Goal: Transaction & Acquisition: Purchase product/service

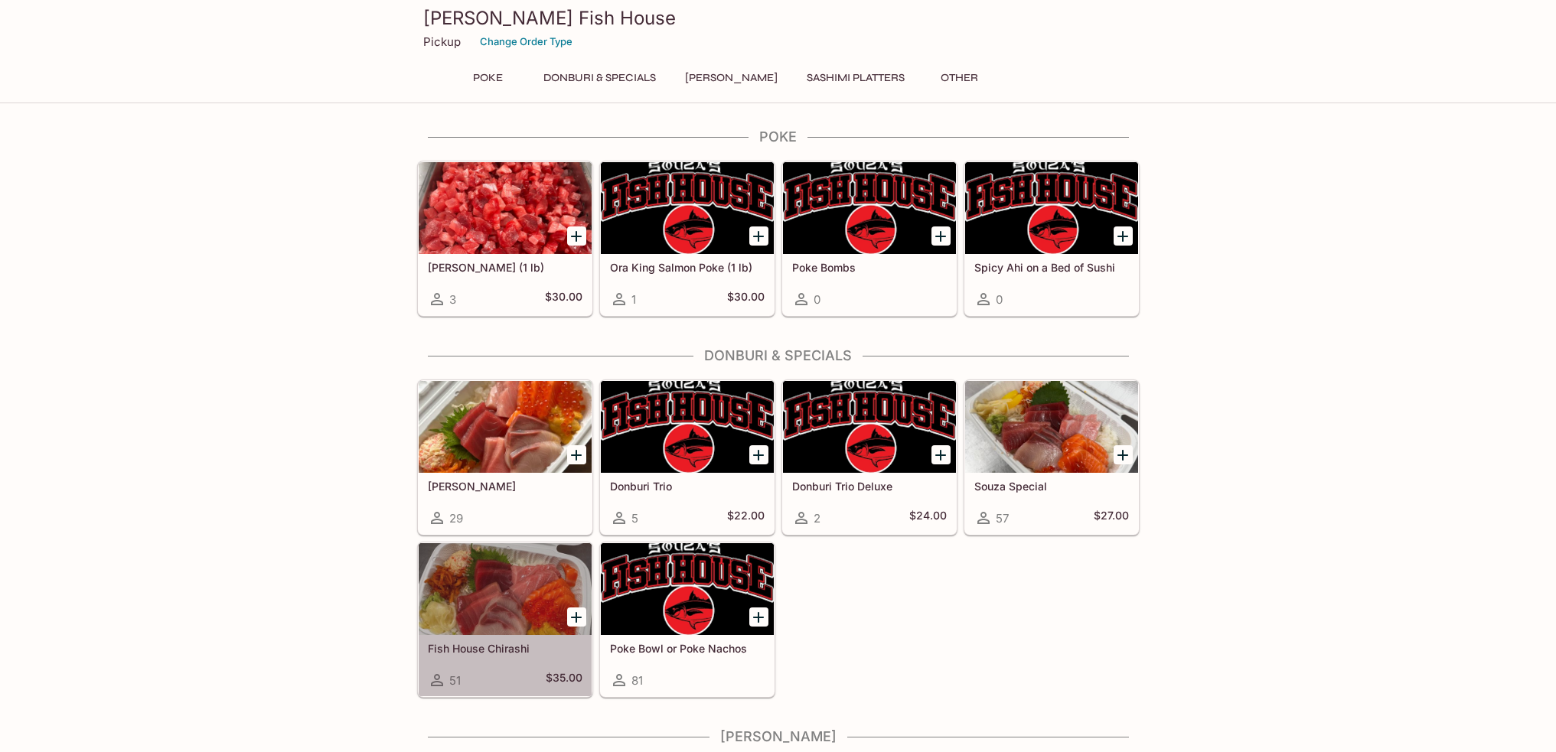
click at [523, 570] on div at bounding box center [505, 589] width 173 height 92
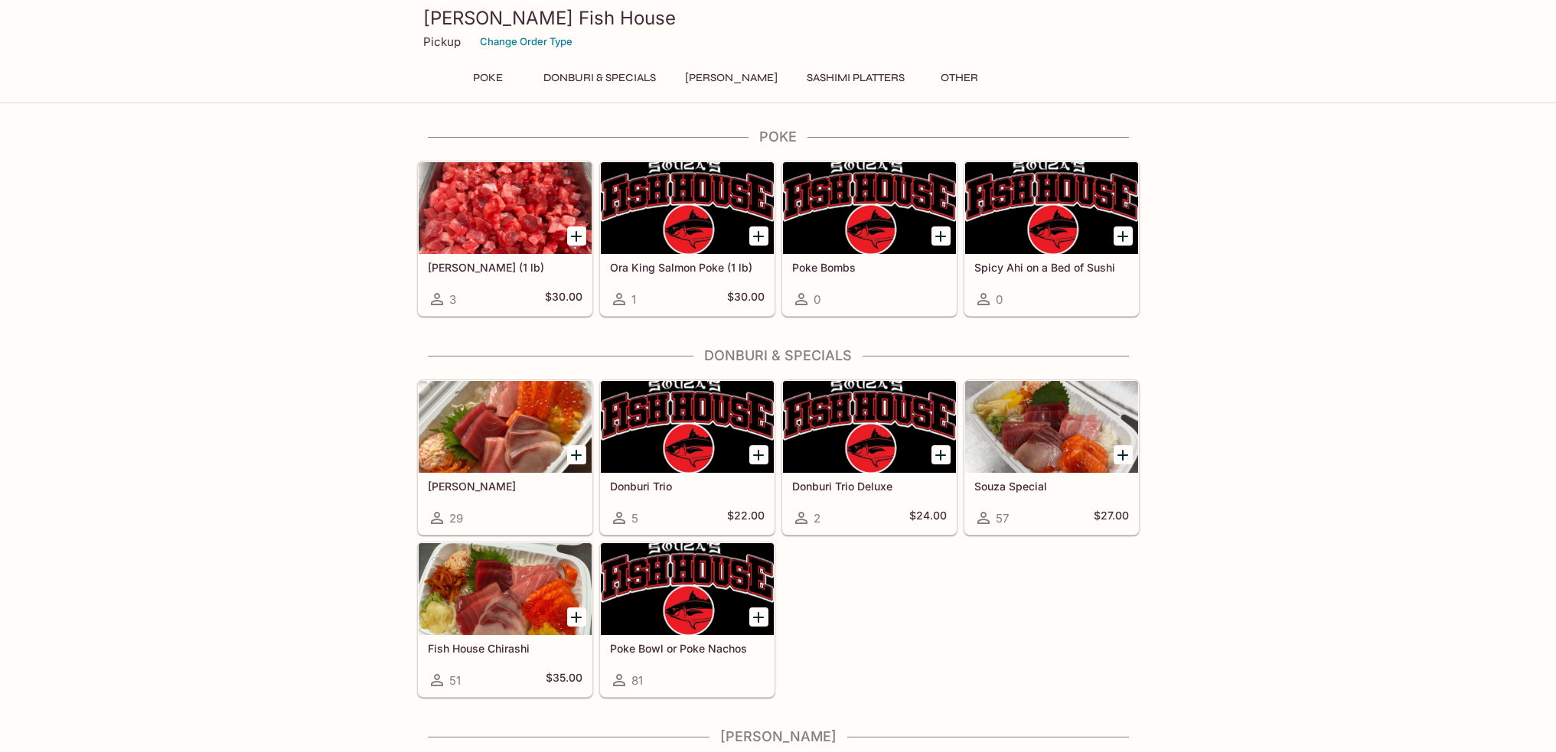
click at [507, 419] on div at bounding box center [505, 427] width 173 height 92
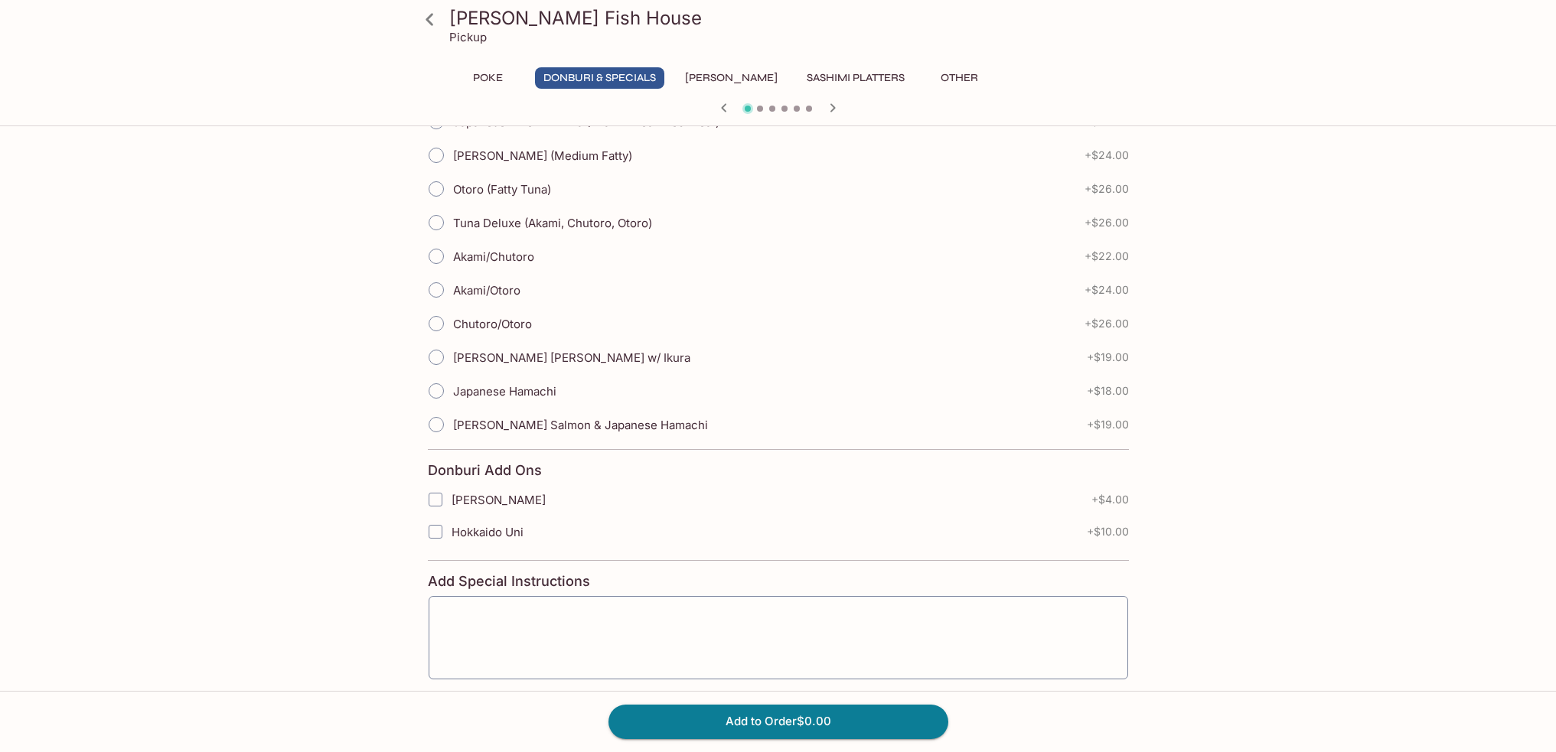
scroll to position [454, 0]
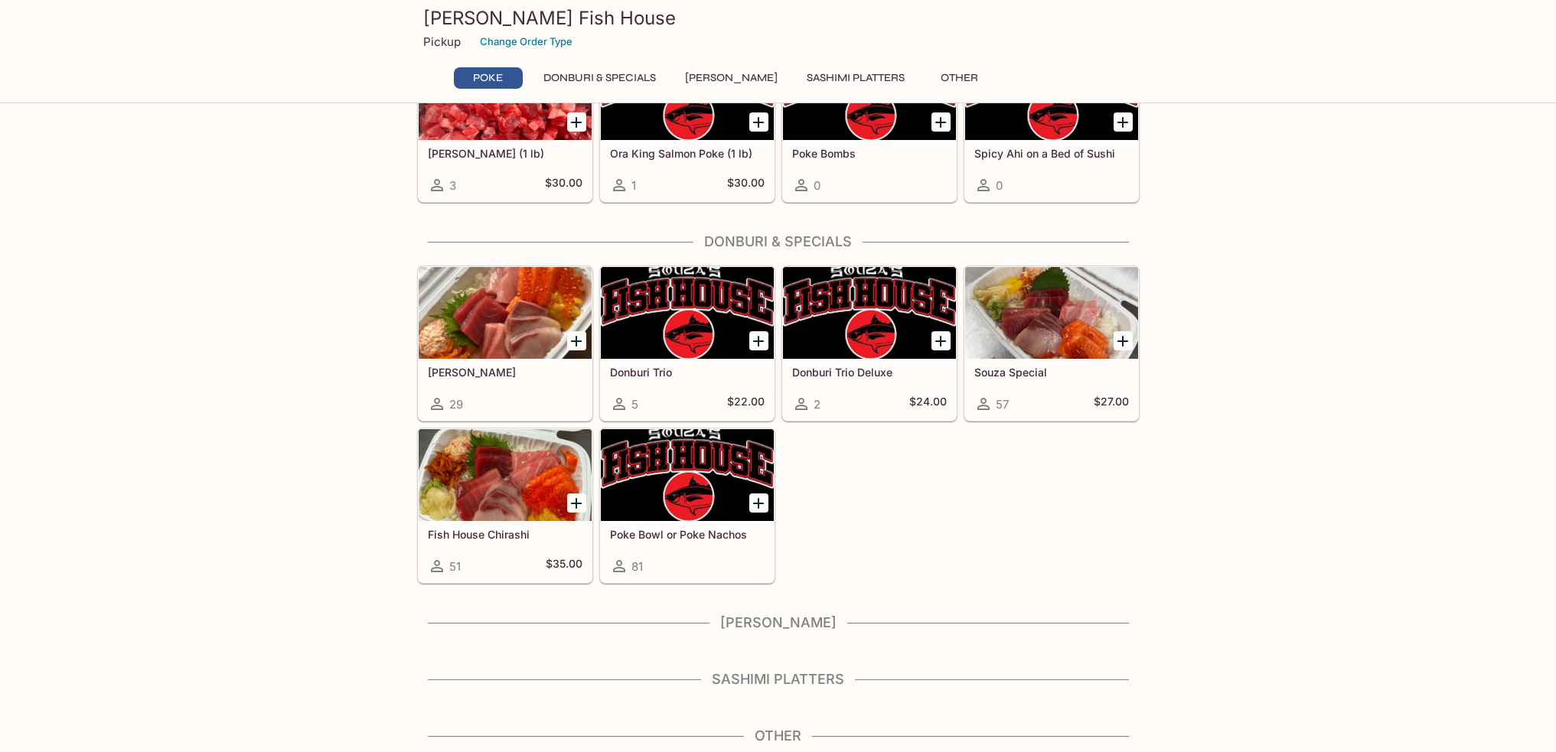
scroll to position [116, 0]
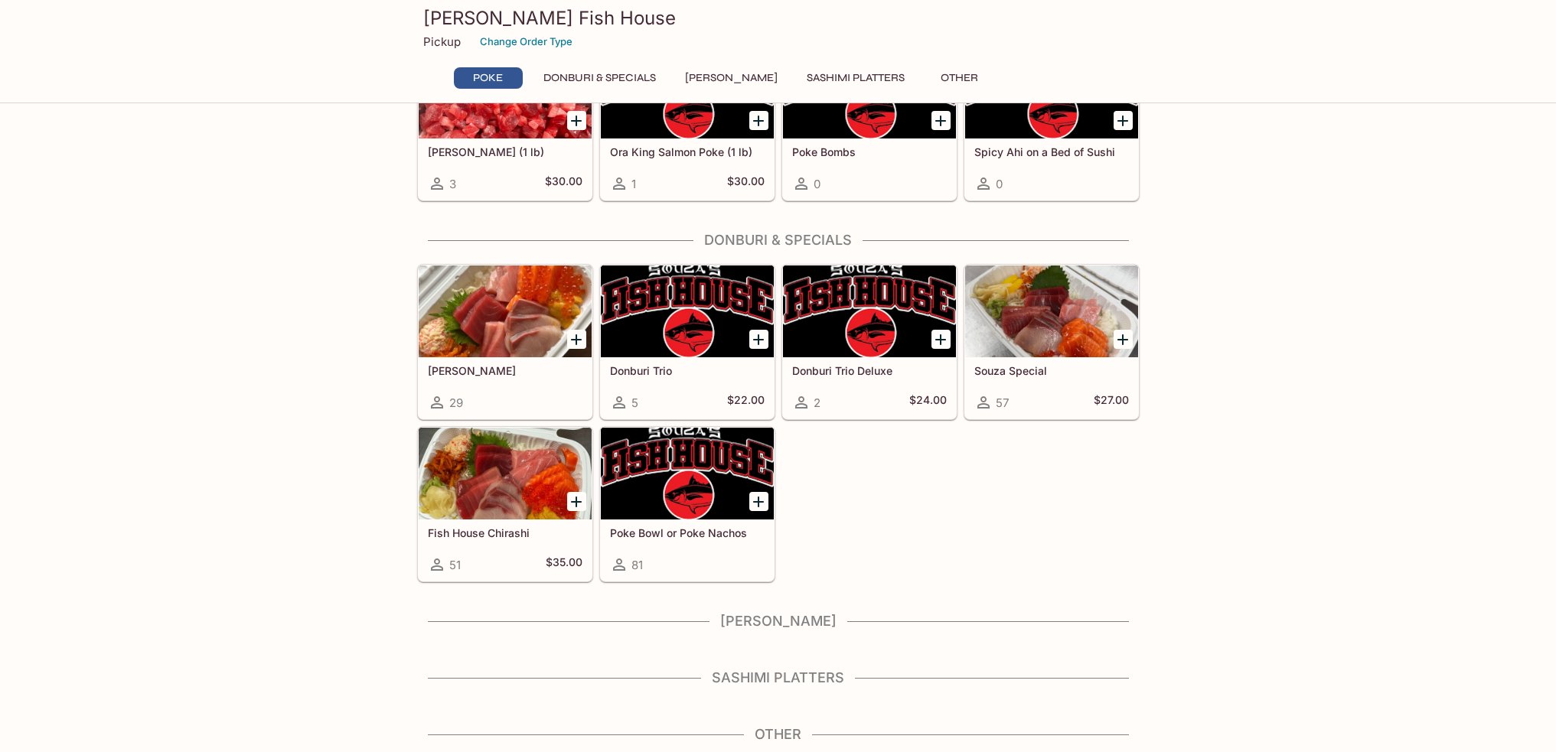
click at [793, 732] on h4 "Other" at bounding box center [778, 734] width 723 height 17
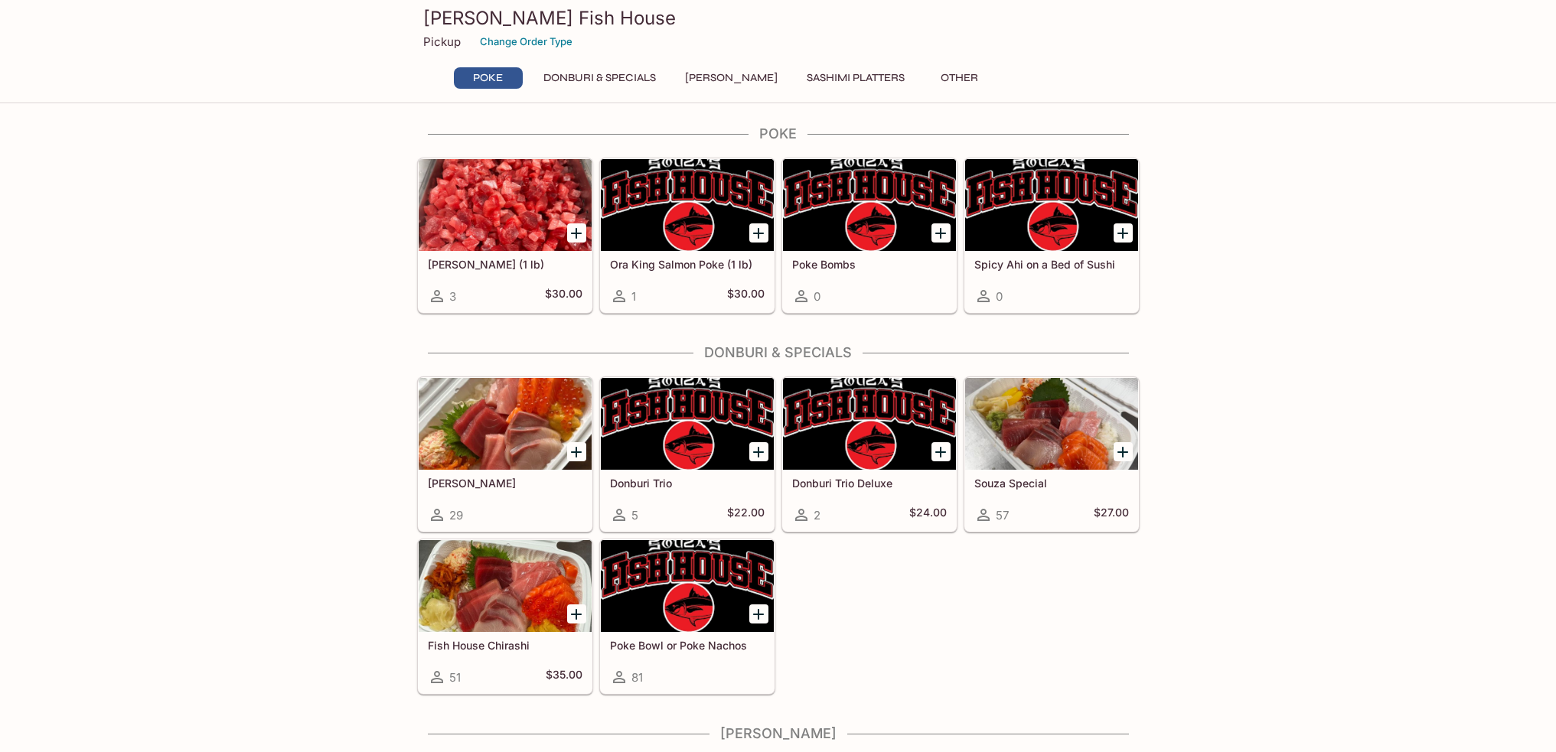
scroll to position [0, 0]
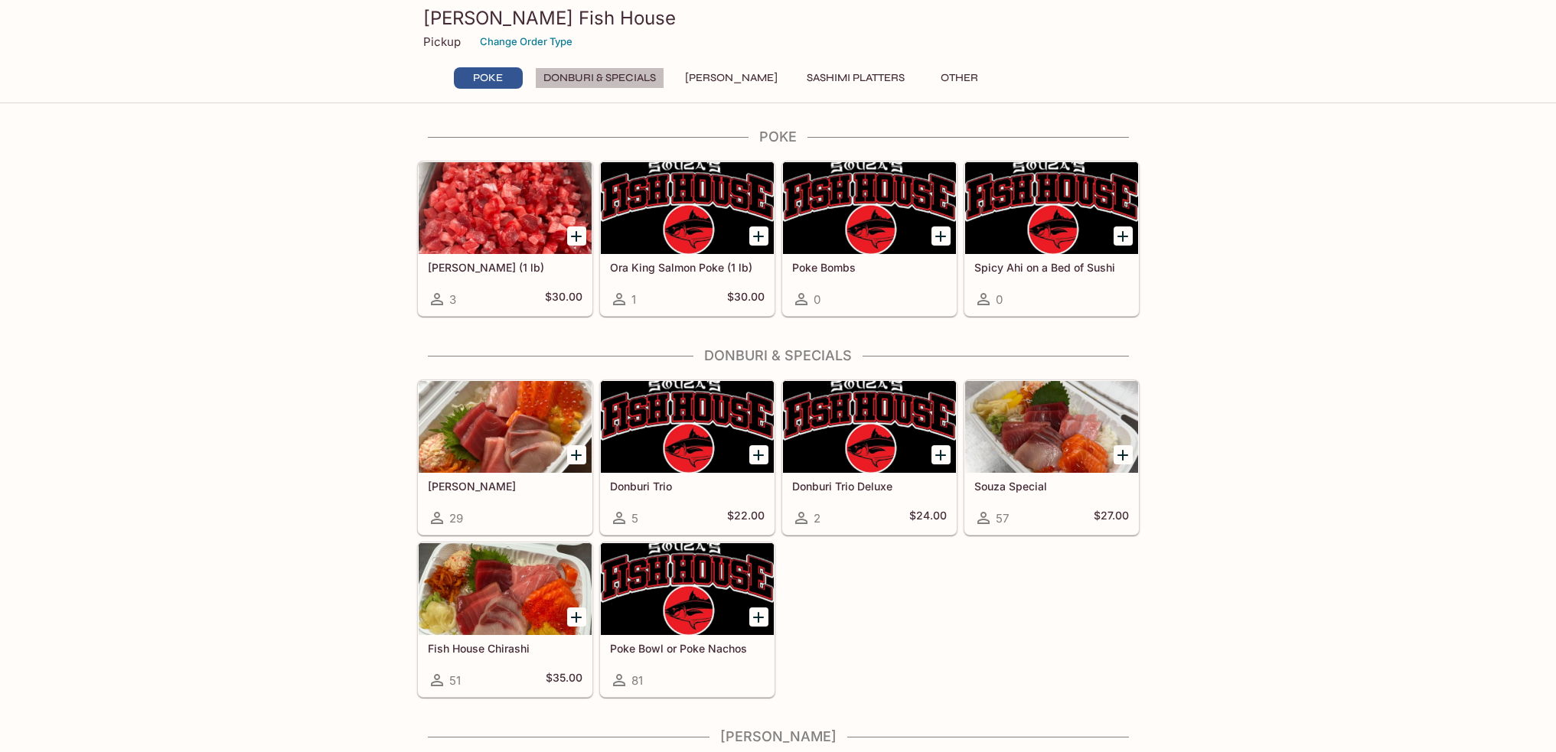
click at [637, 70] on button "Donburi & Specials" at bounding box center [599, 77] width 129 height 21
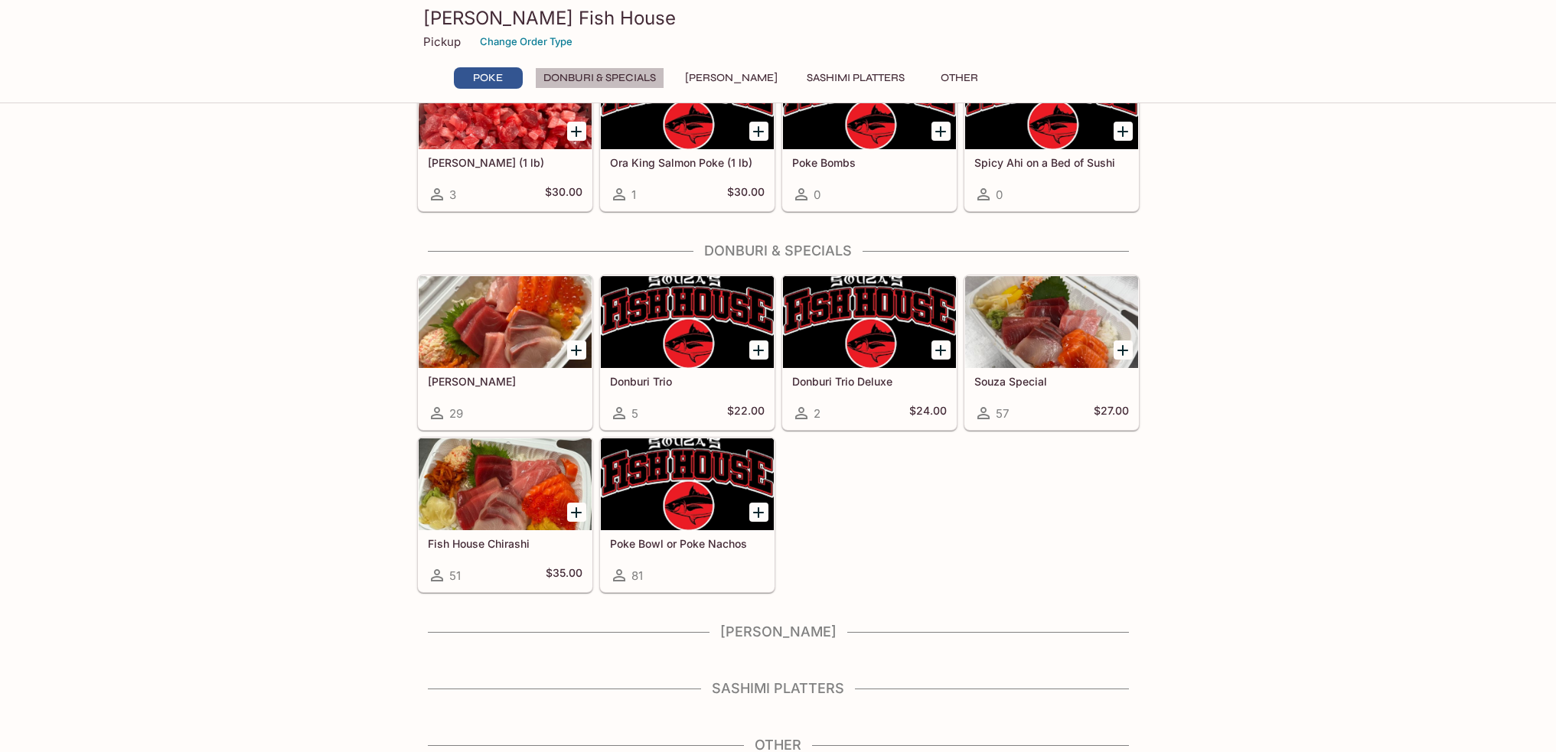
scroll to position [116, 0]
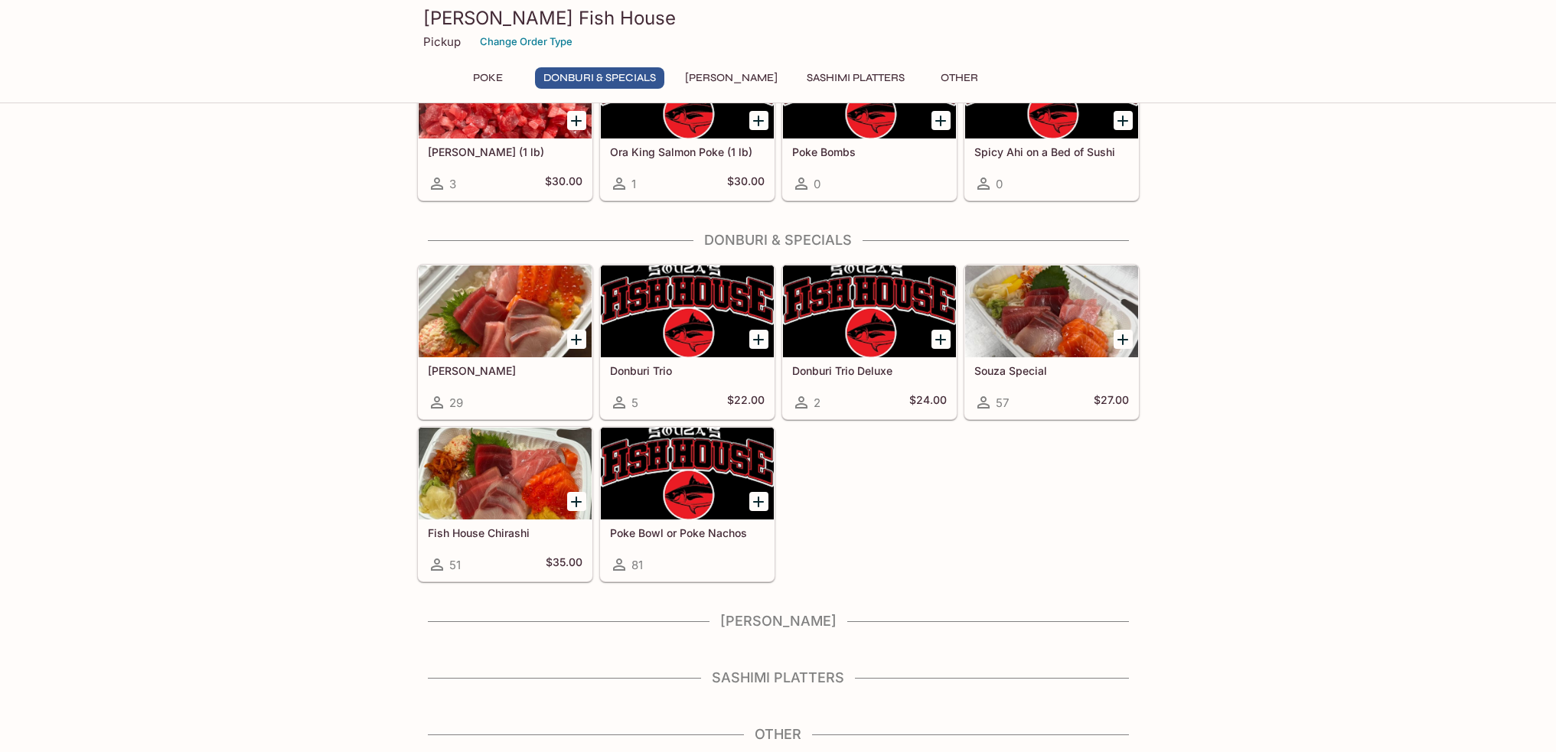
click at [736, 82] on button "[PERSON_NAME]" at bounding box center [731, 77] width 109 height 21
click at [620, 76] on button "Donburi & Specials" at bounding box center [599, 77] width 129 height 21
click at [984, 403] on icon at bounding box center [983, 402] width 18 height 18
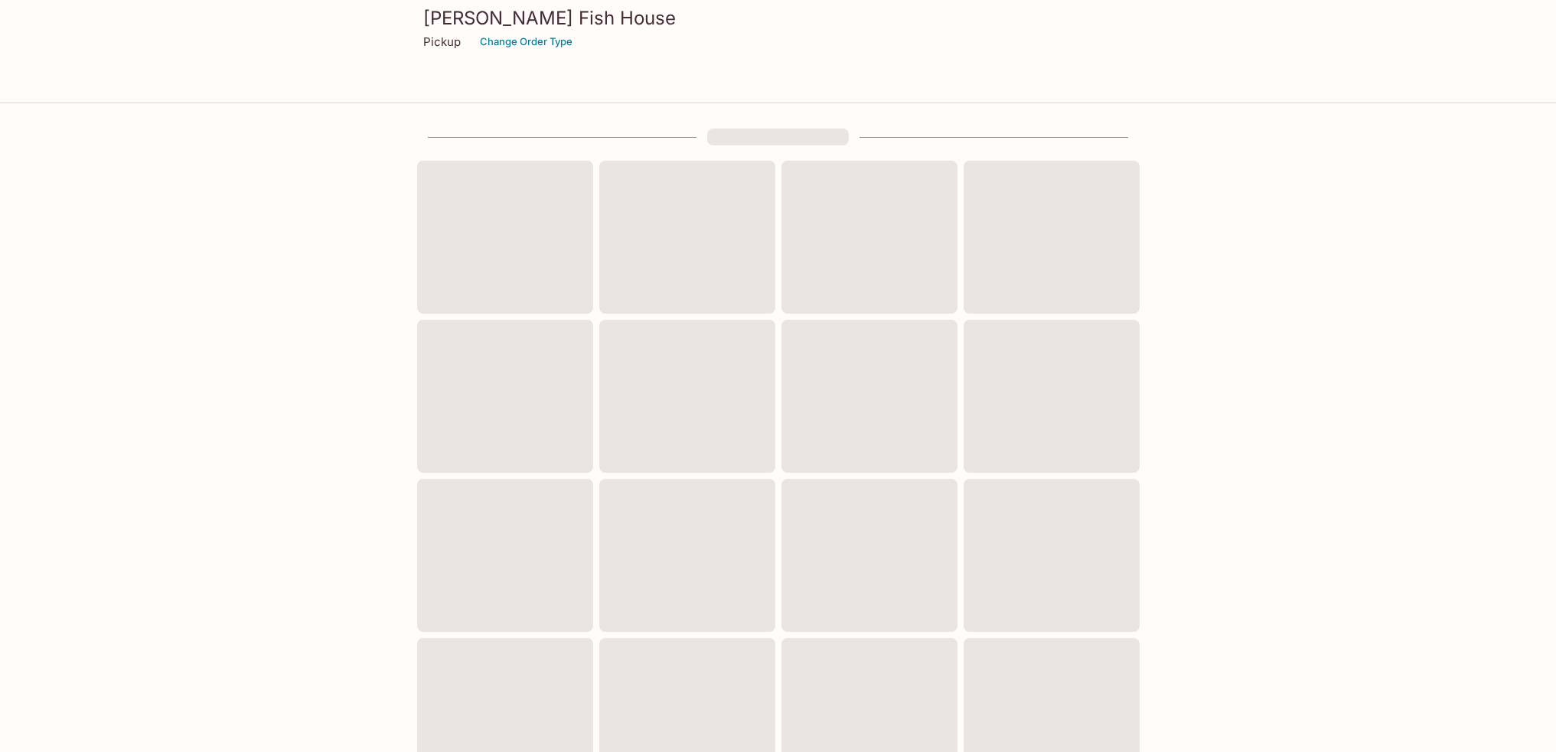
scroll to position [116, 0]
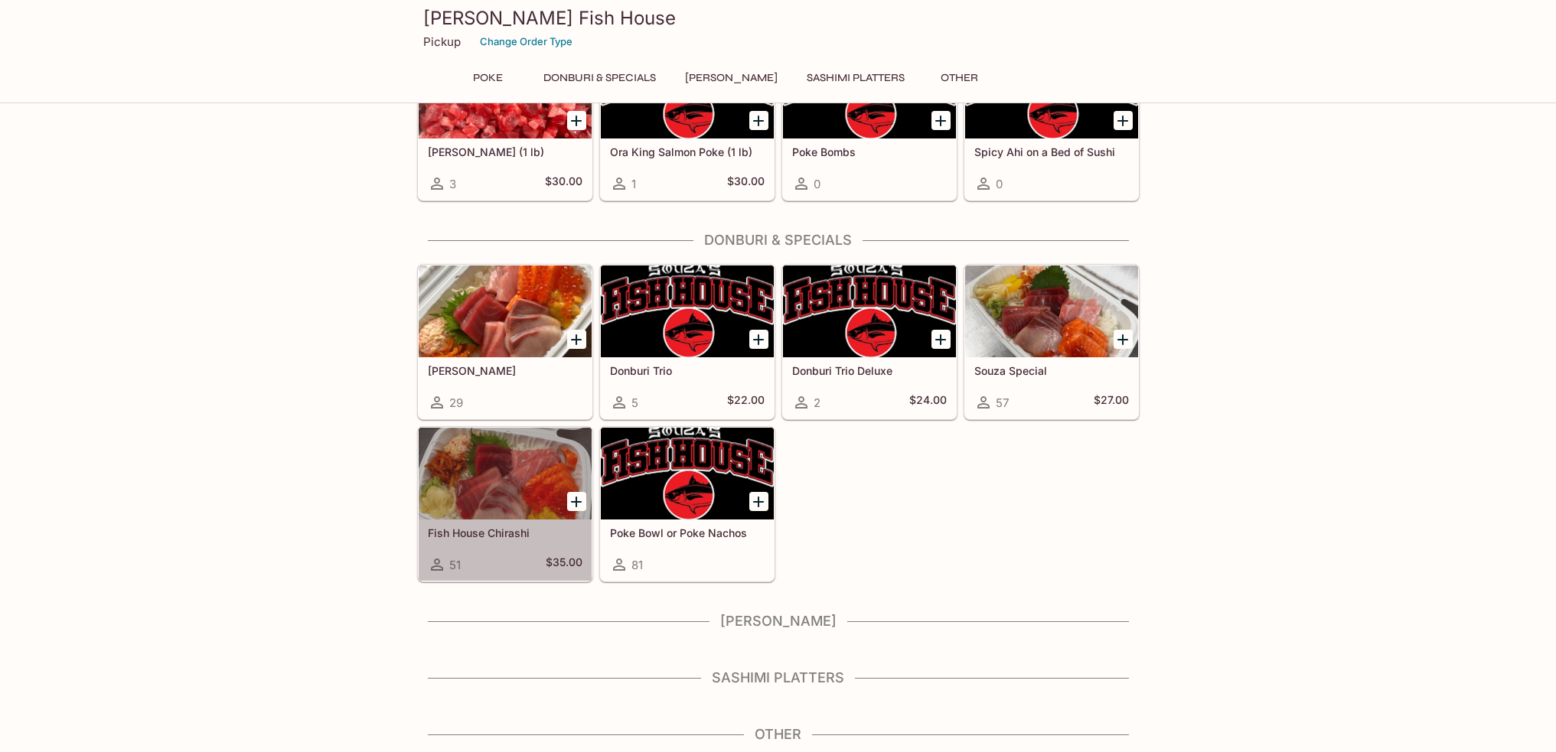
click at [474, 543] on div "Fish House Chirashi 51 $35.00" at bounding box center [505, 550] width 173 height 61
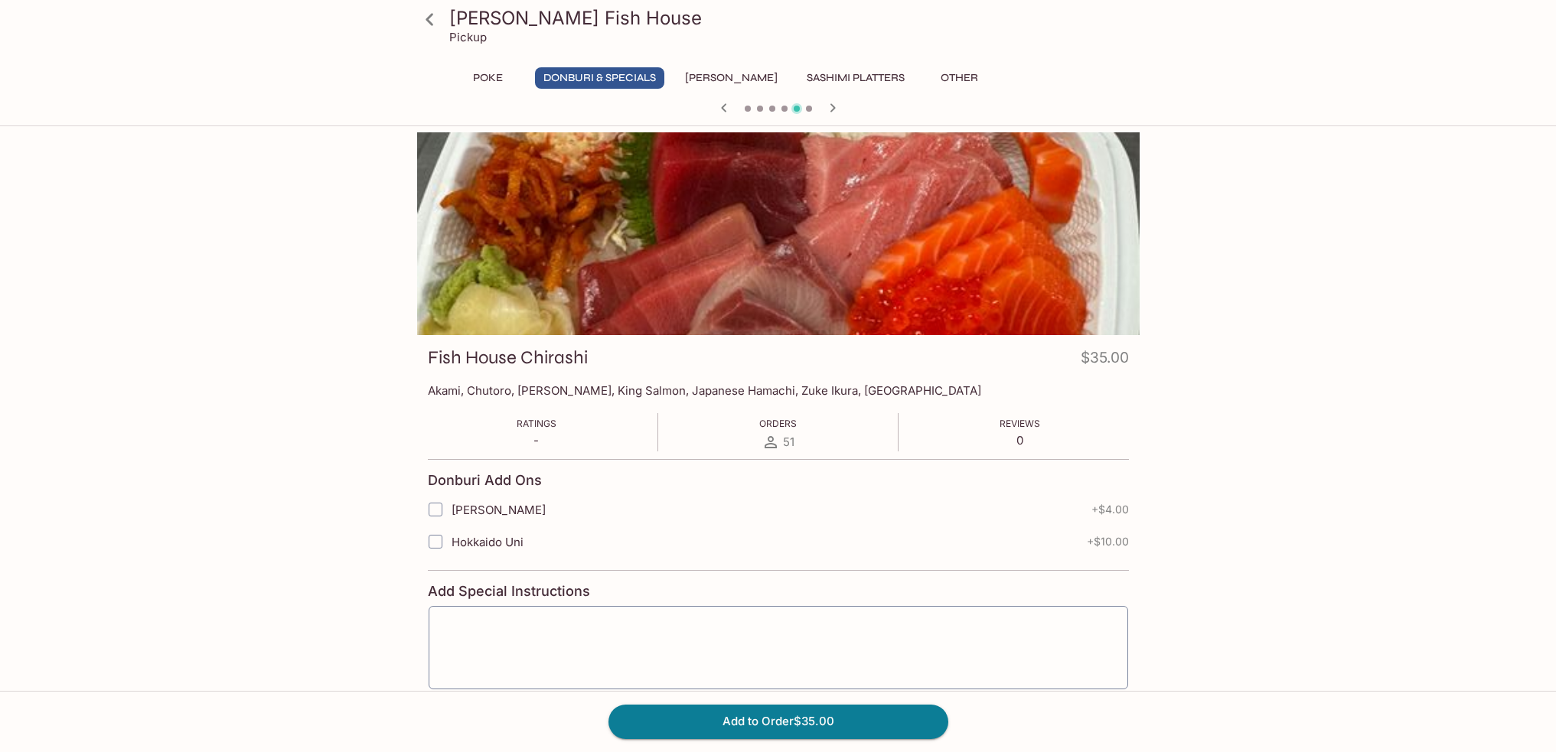
click at [583, 77] on button "Donburi & Specials" at bounding box center [599, 77] width 129 height 21
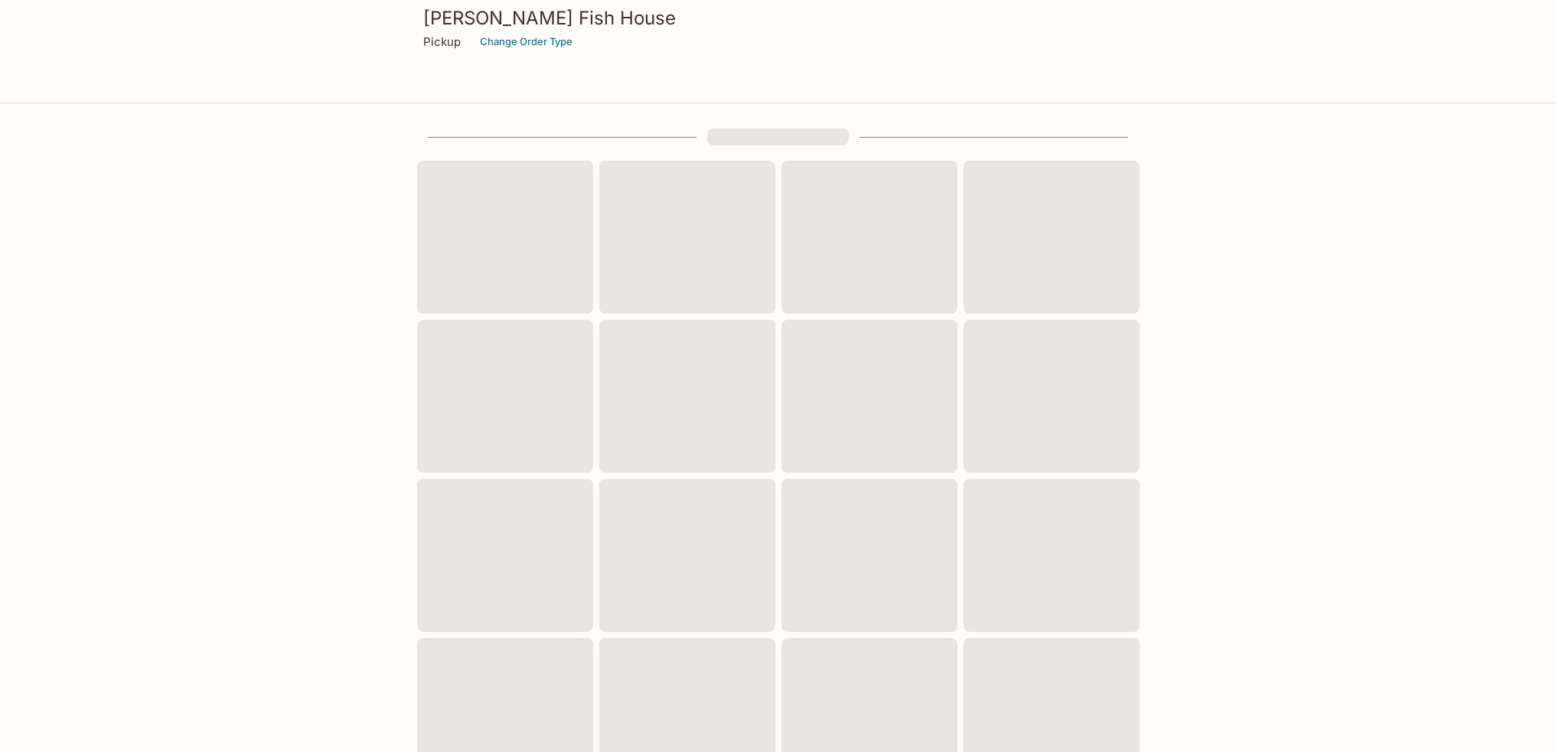
scroll to position [116, 0]
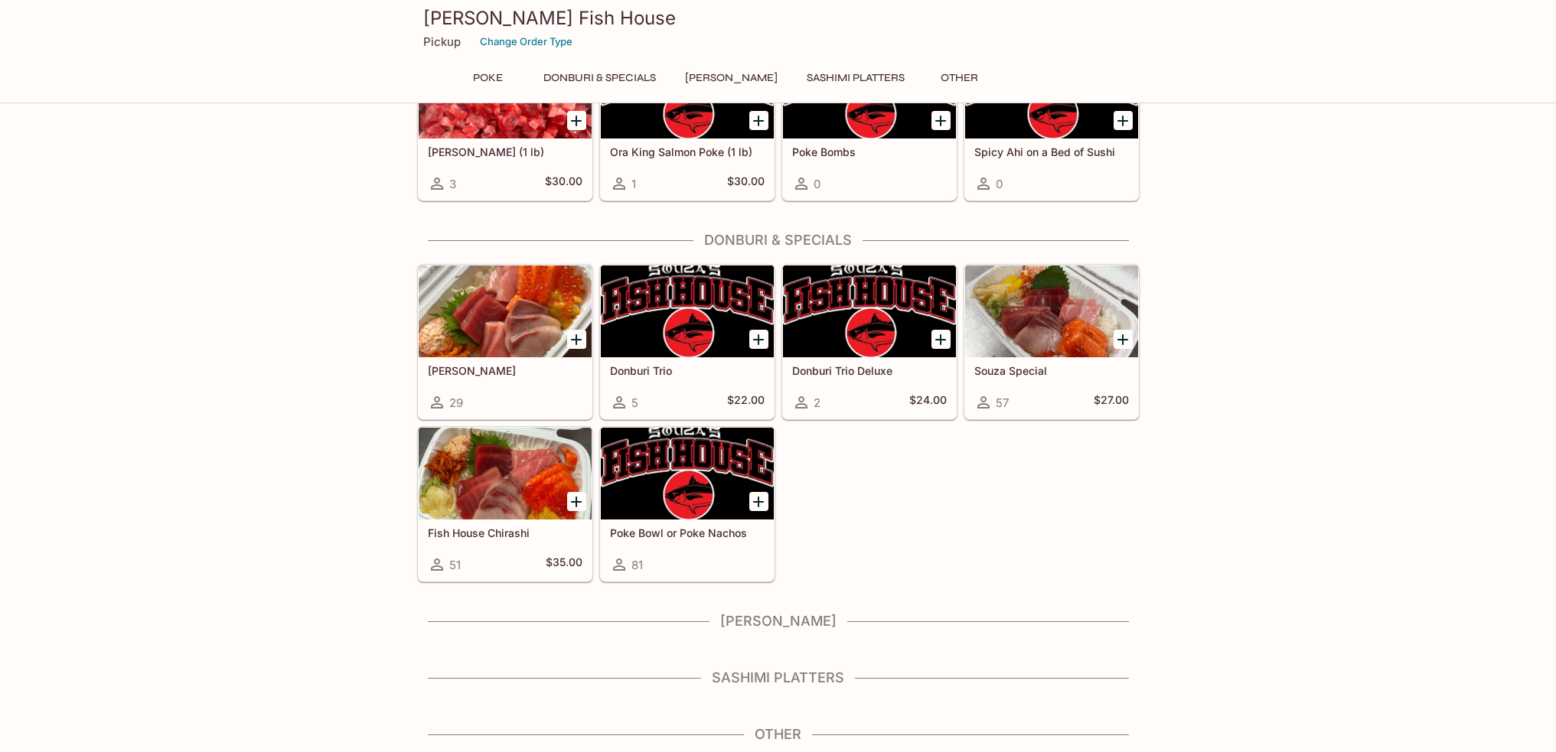
click at [478, 476] on div at bounding box center [505, 474] width 173 height 92
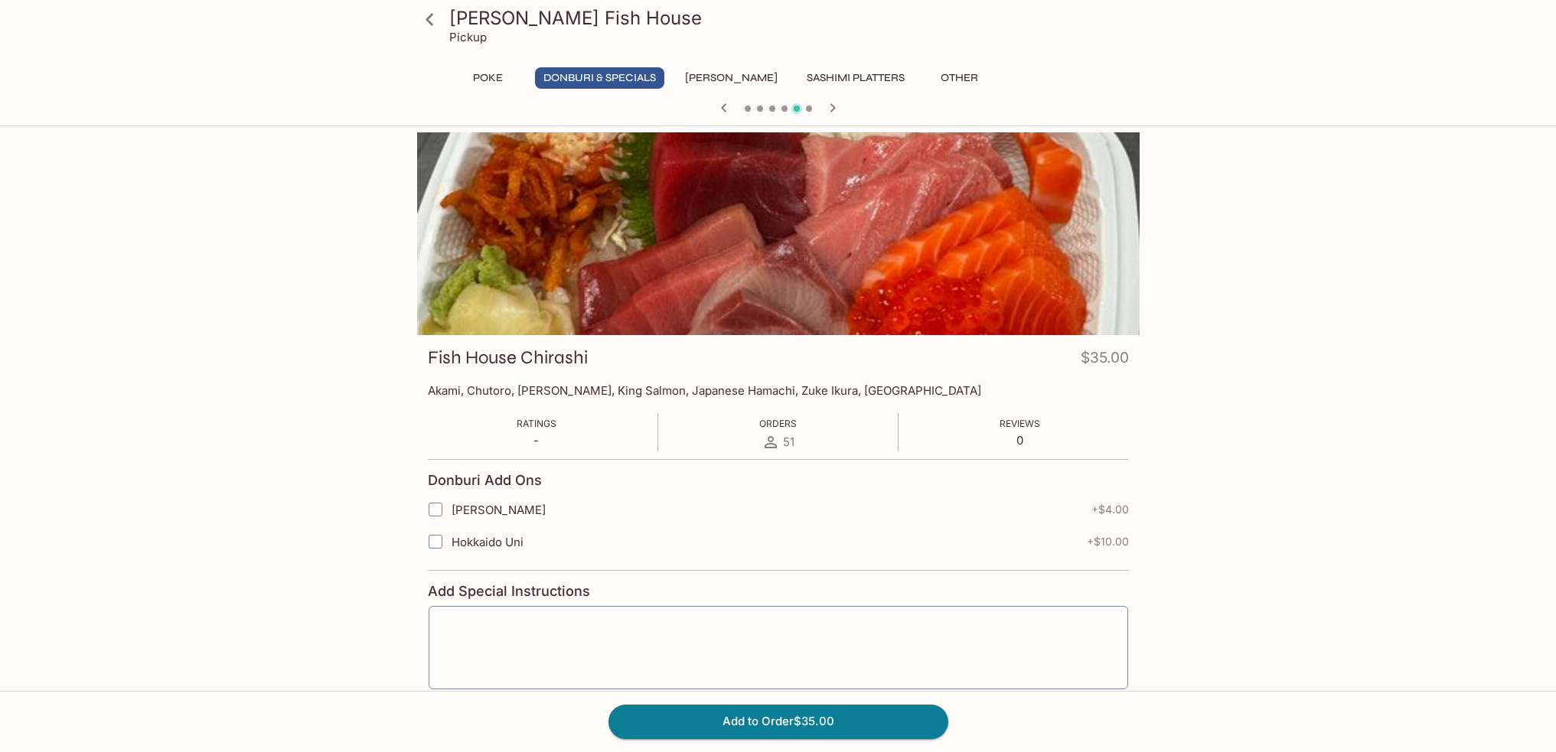
scroll to position [116, 0]
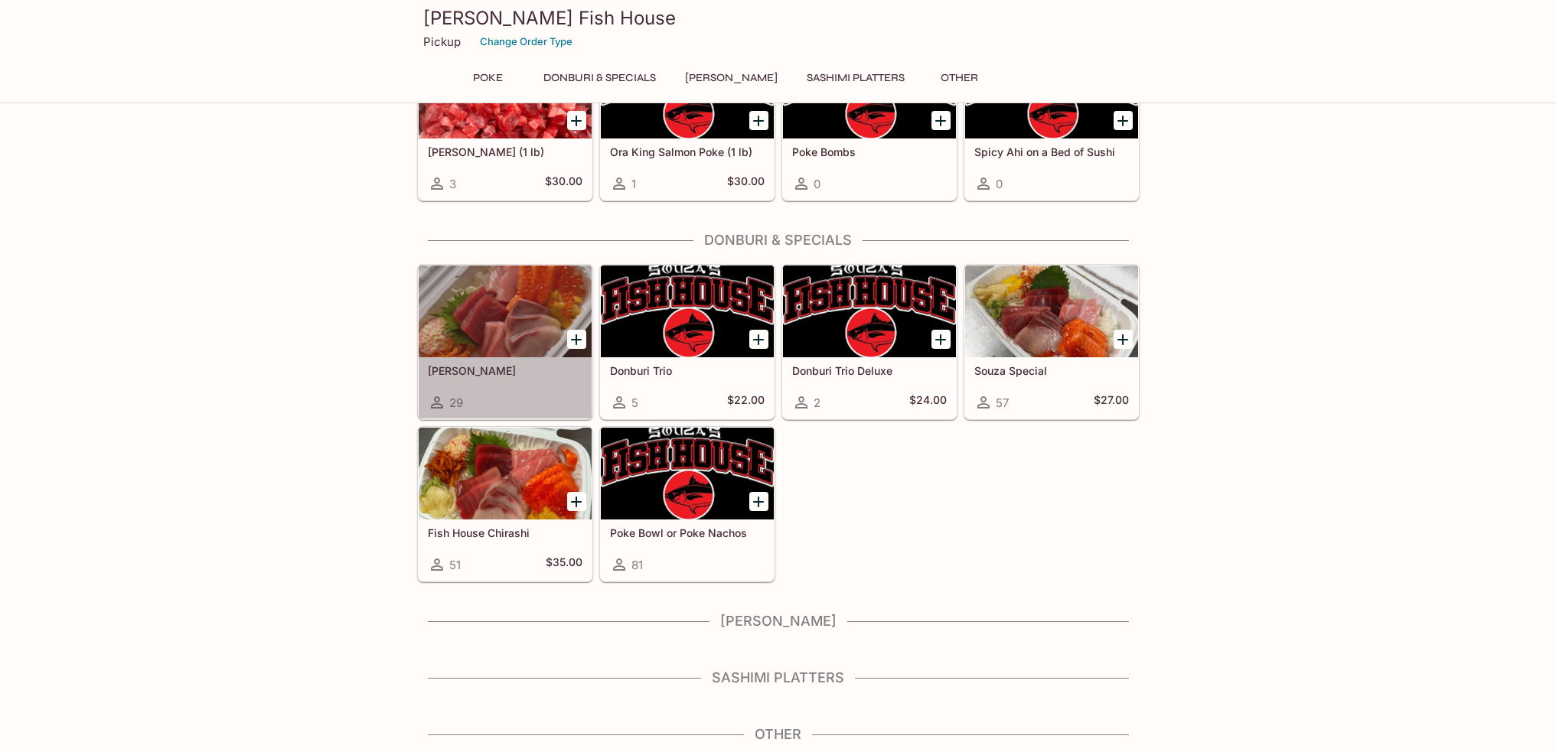
click at [497, 298] on div at bounding box center [505, 312] width 173 height 92
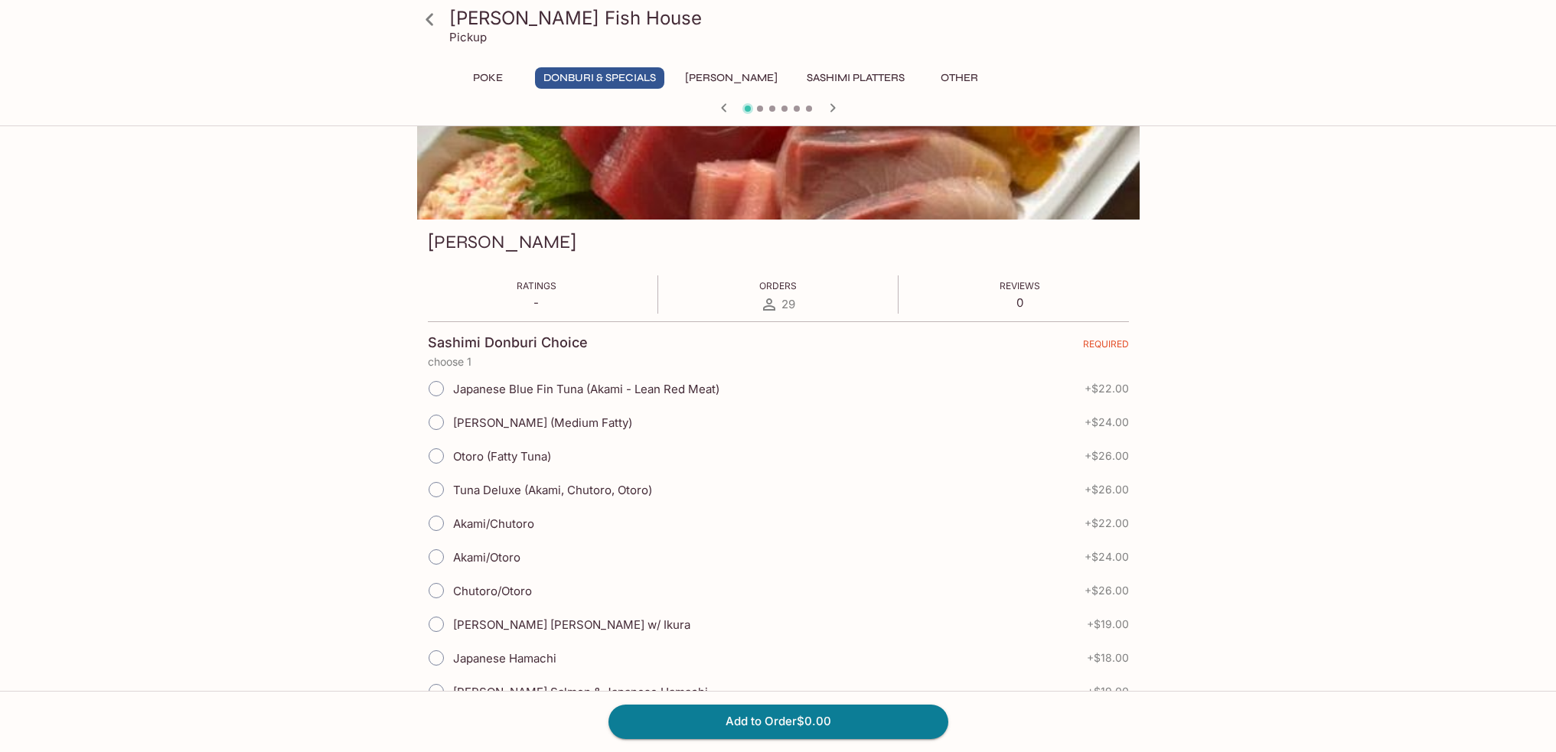
scroll to position [153, 0]
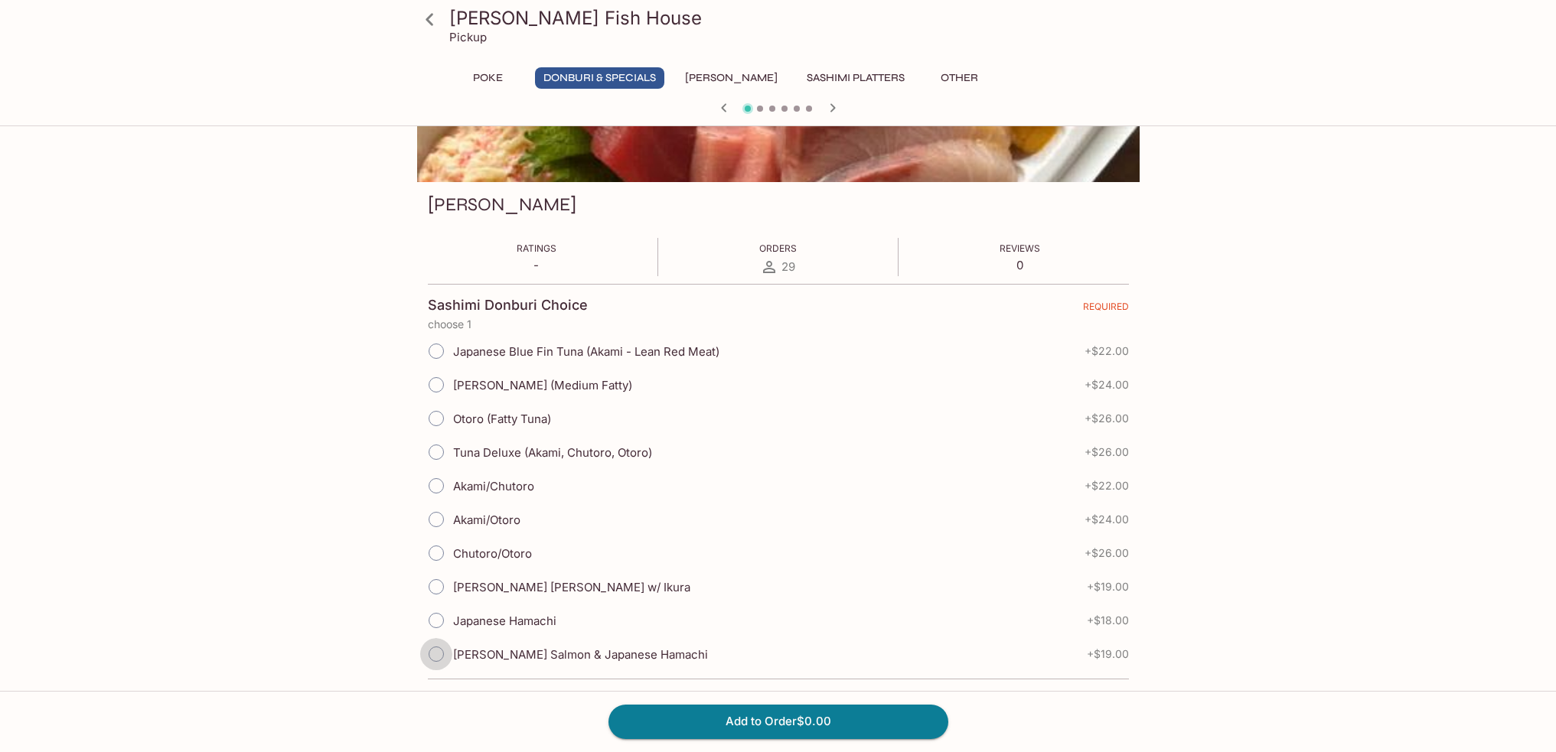
click at [435, 654] on input "[PERSON_NAME] Salmon & Japanese Hamachi" at bounding box center [436, 654] width 32 height 32
radio input "true"
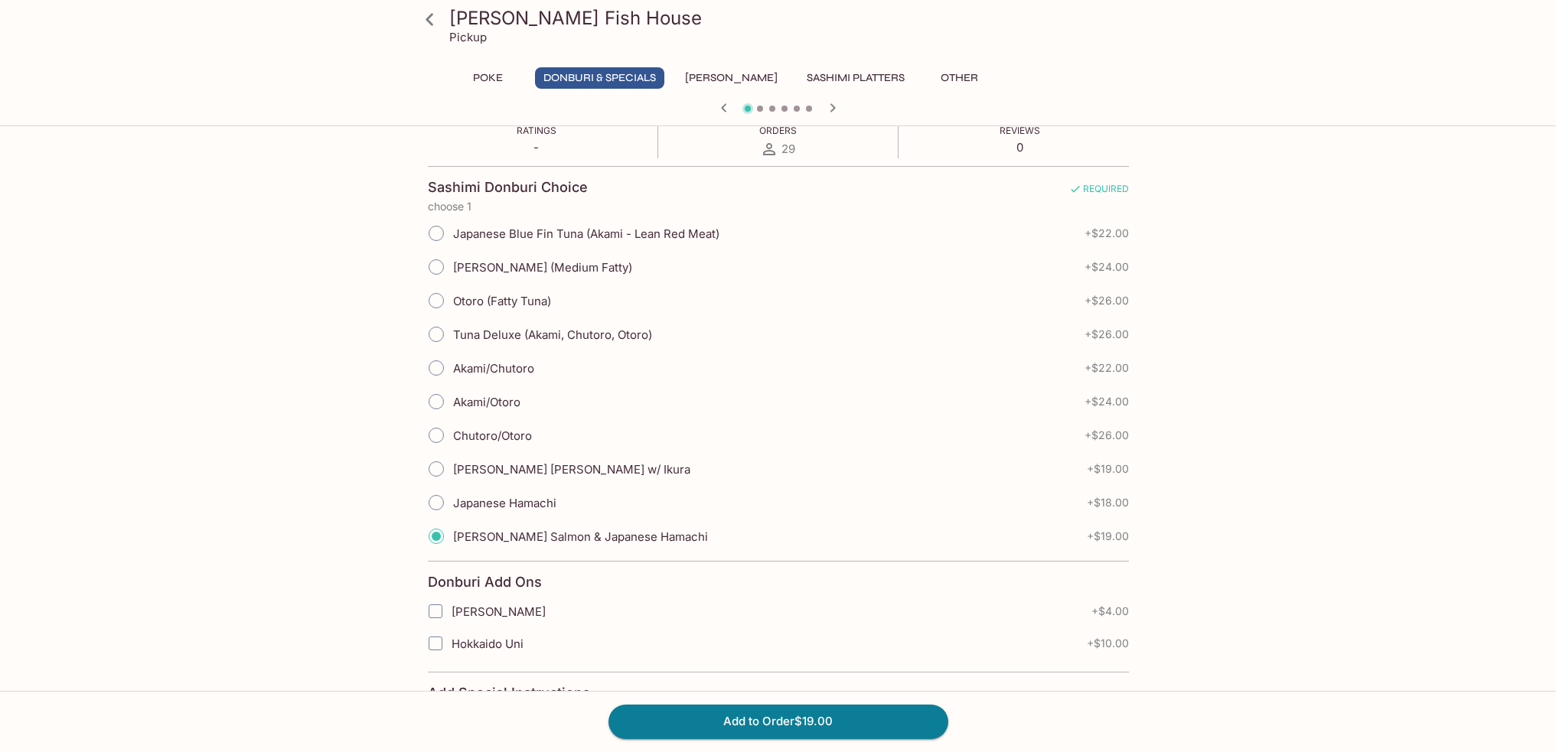
scroll to position [306, 0]
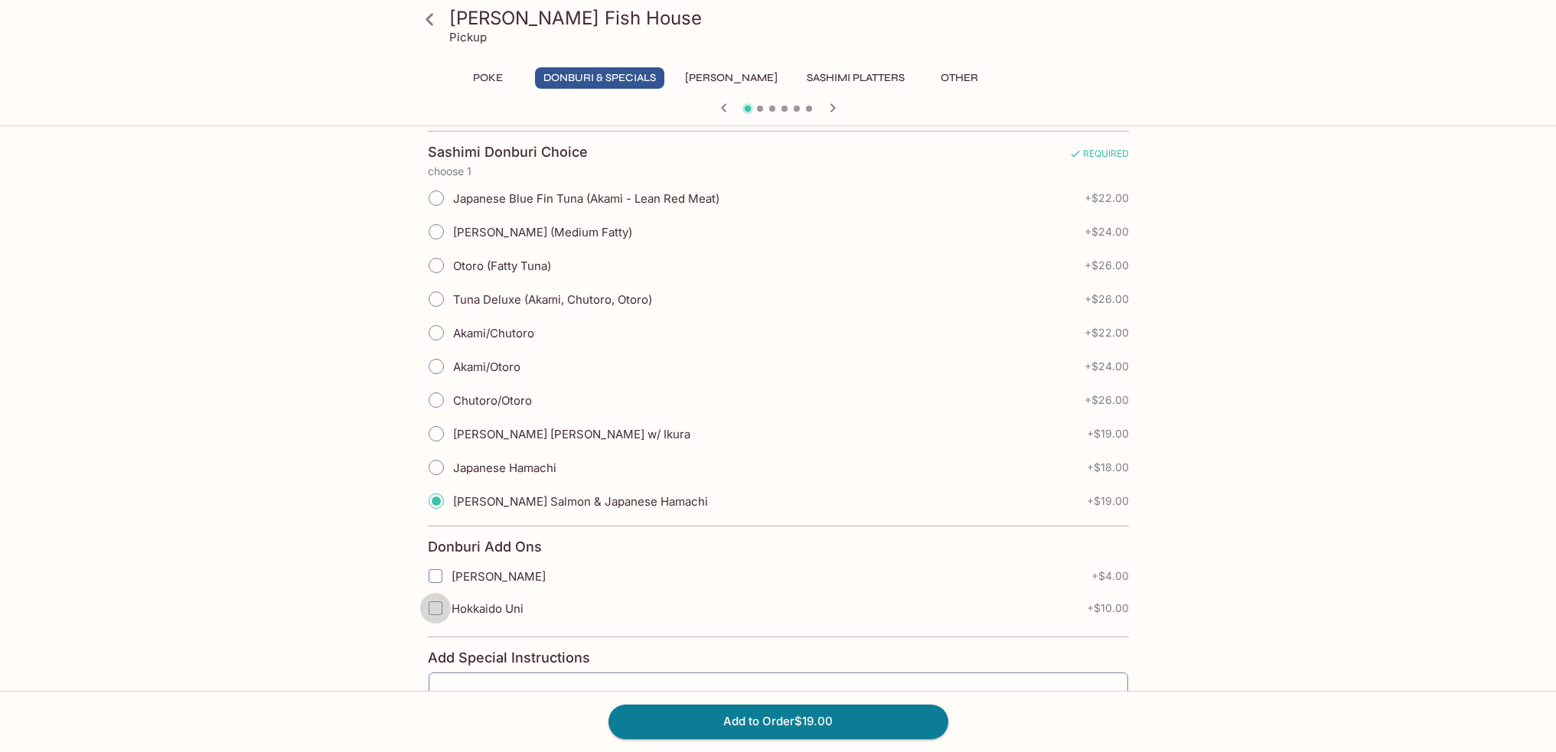
click at [430, 609] on input "Hokkaido Uni" at bounding box center [435, 608] width 31 height 31
checkbox input "true"
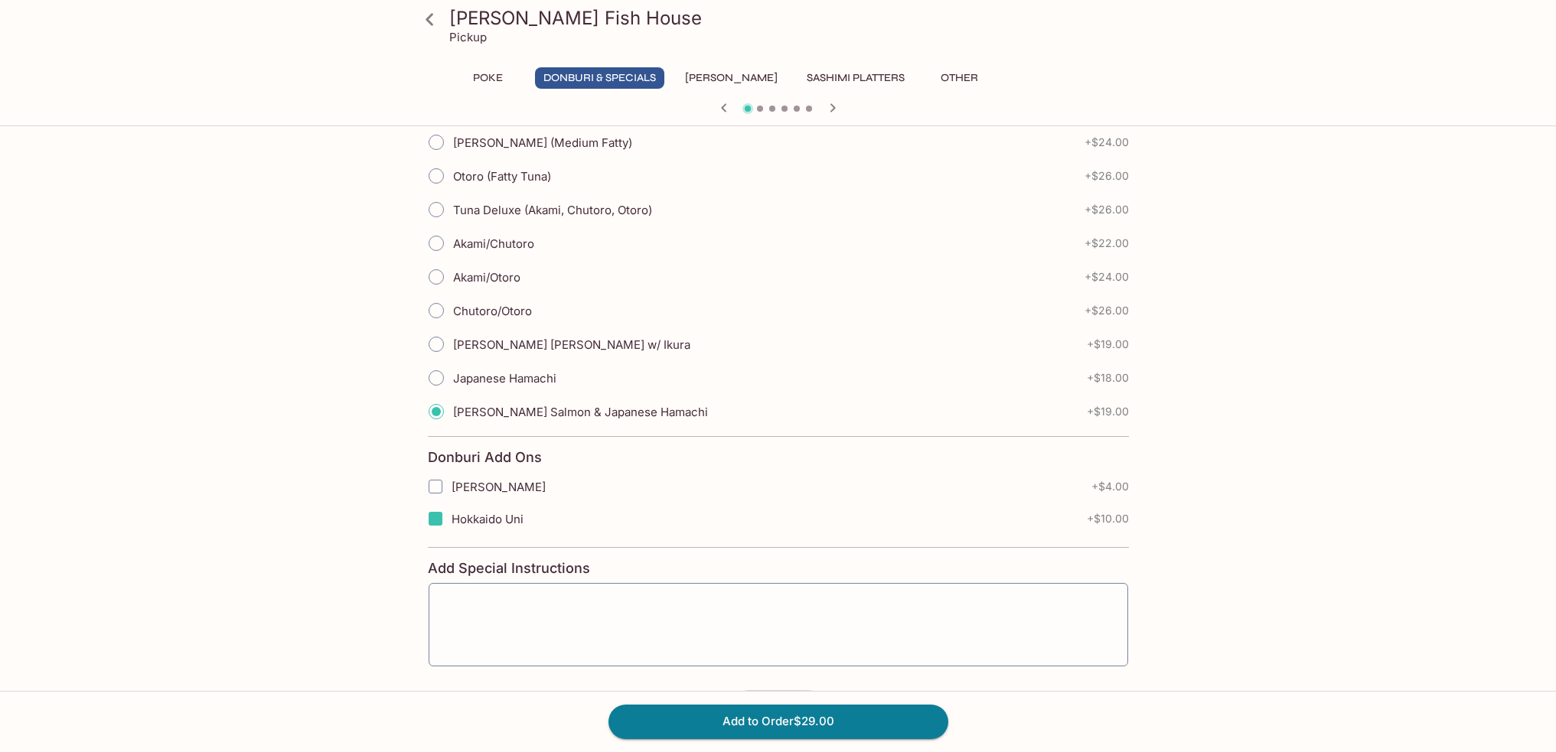
scroll to position [454, 0]
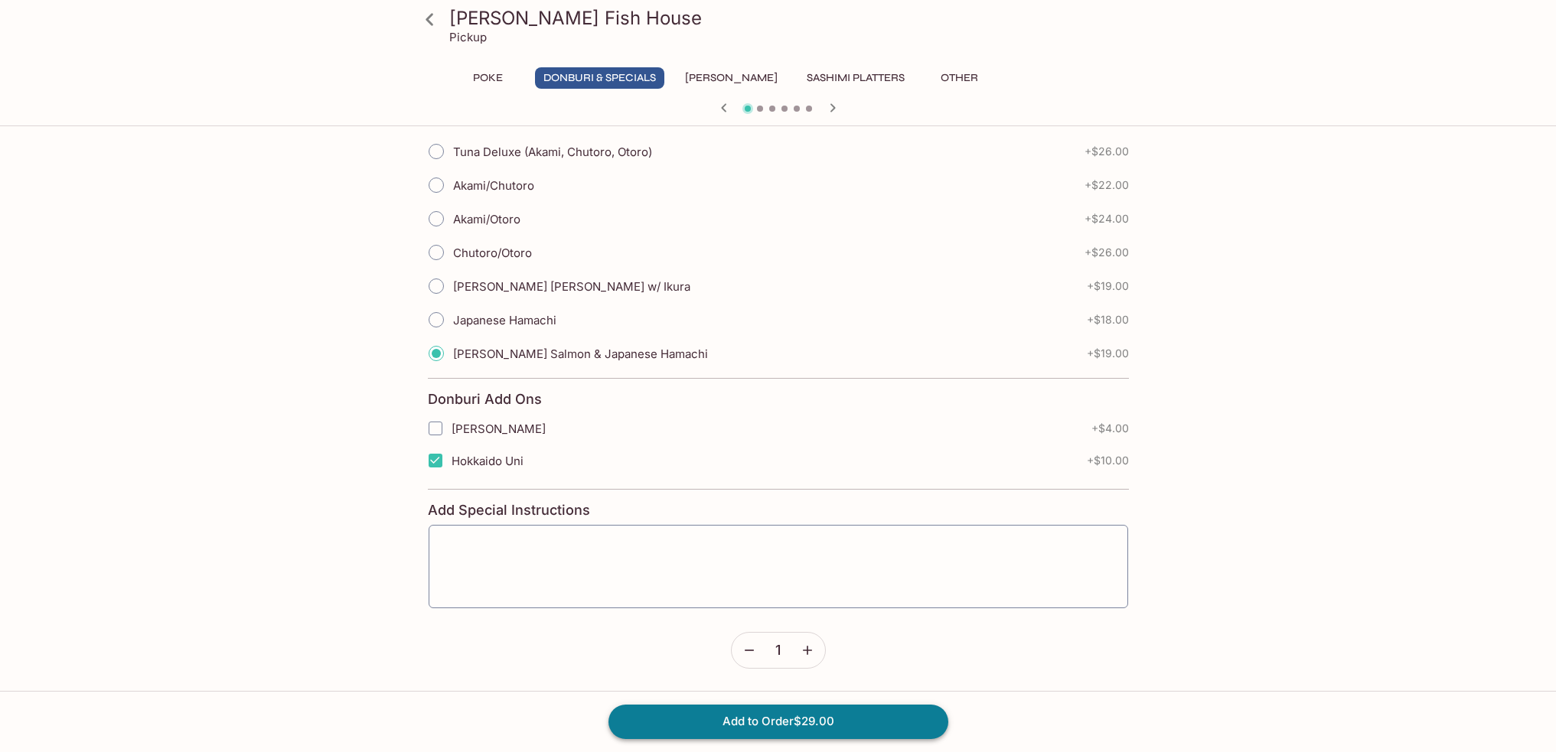
click at [869, 721] on button "Add to Order $29.00" at bounding box center [778, 722] width 340 height 34
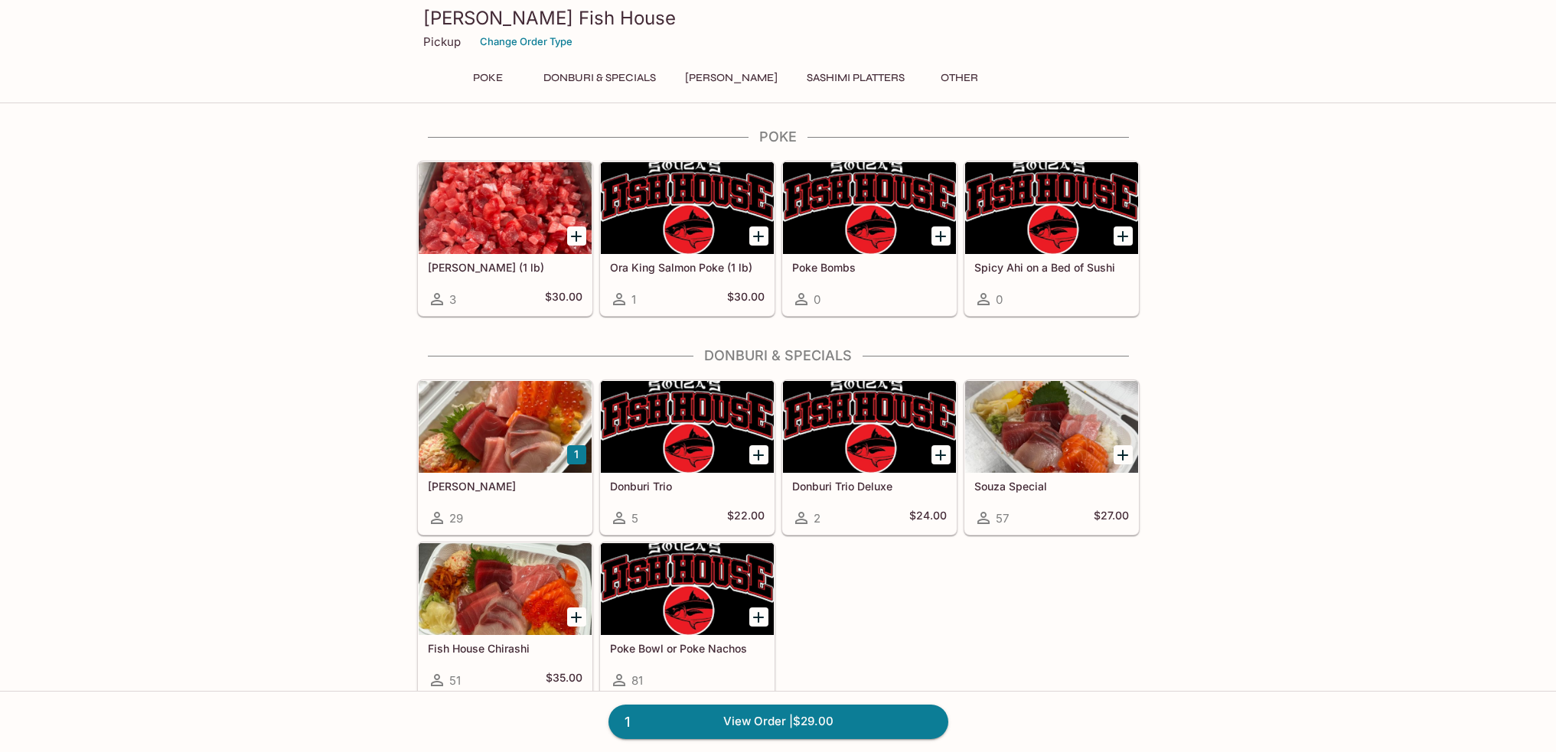
click at [479, 400] on div at bounding box center [505, 427] width 173 height 92
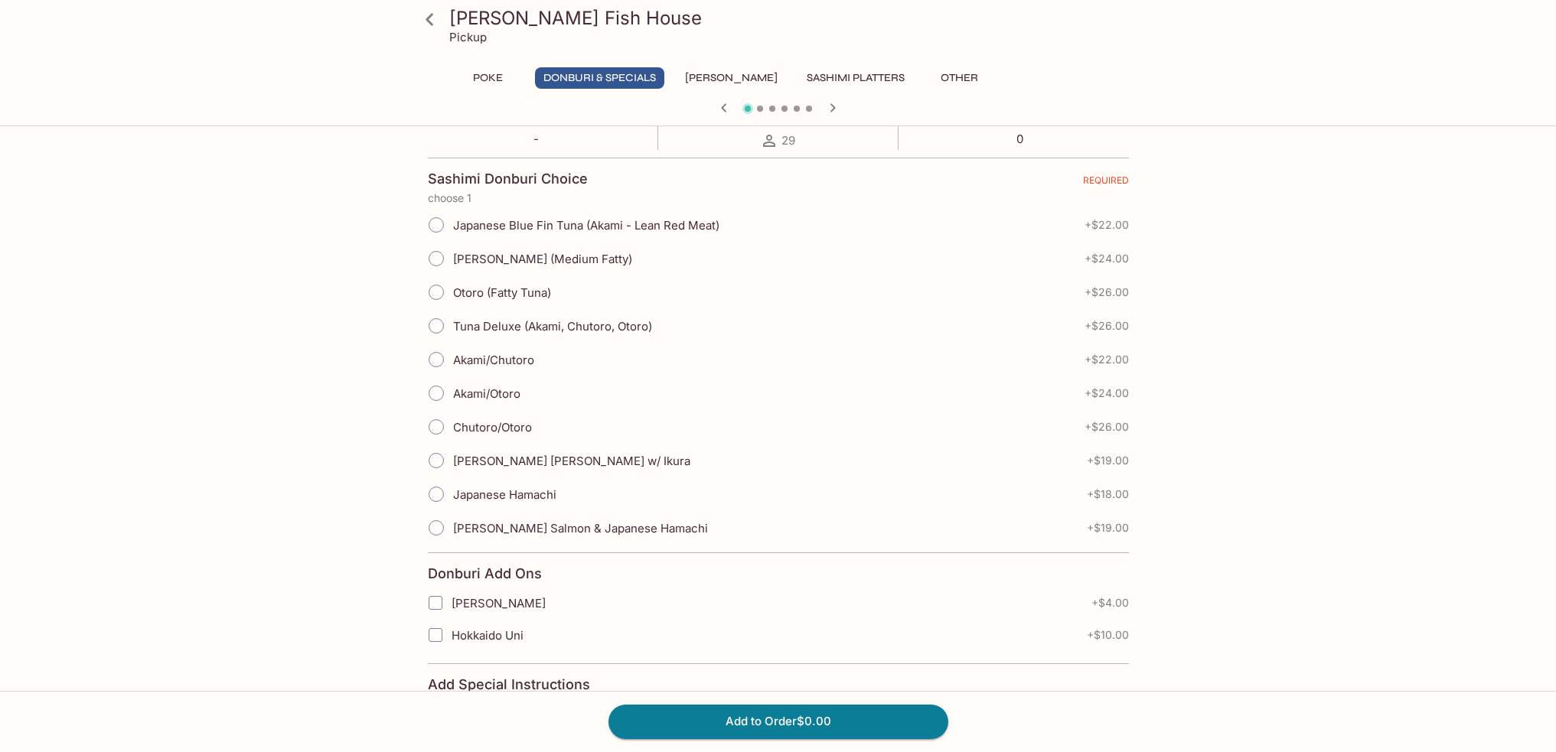
scroll to position [306, 0]
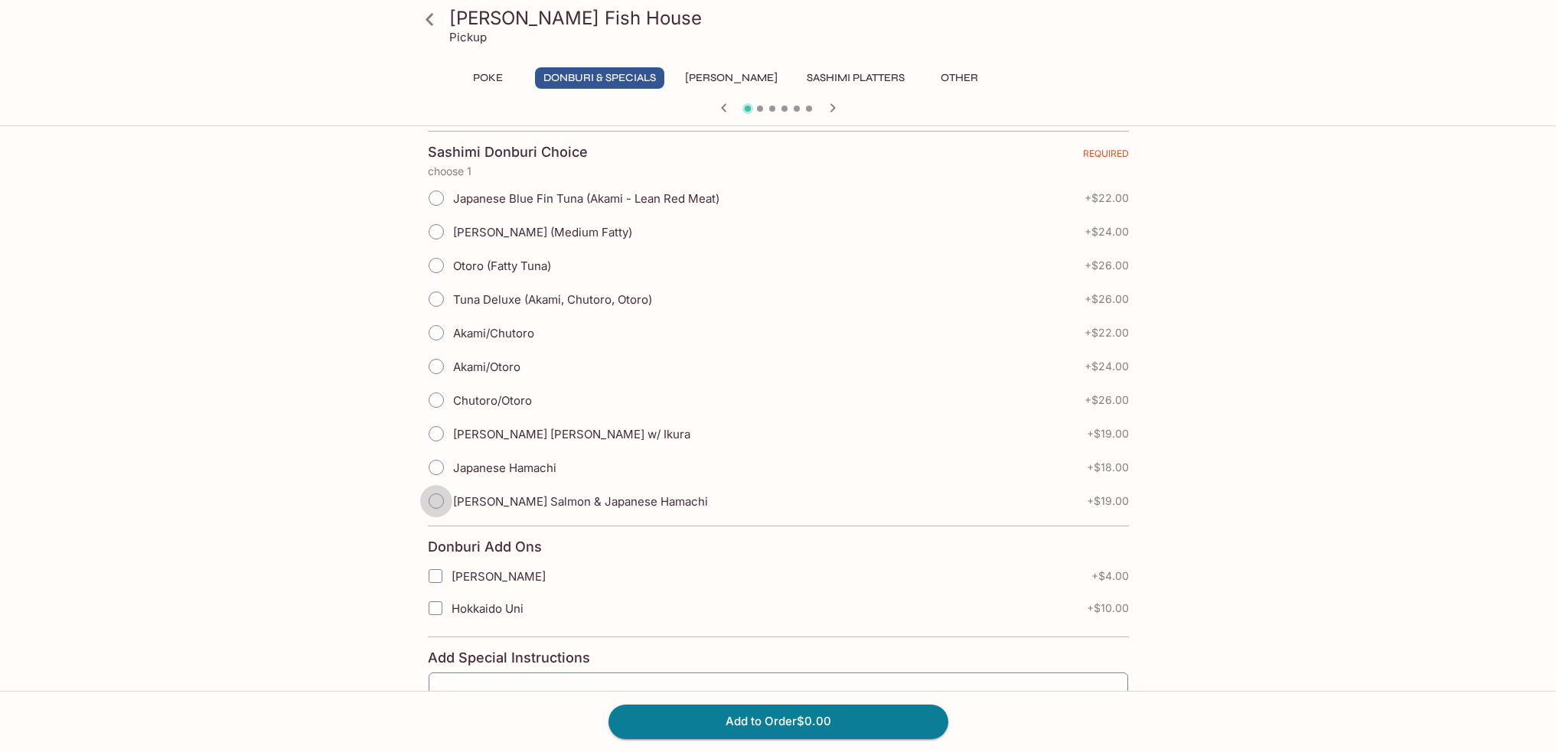
click at [436, 504] on input "[PERSON_NAME] Salmon & Japanese Hamachi" at bounding box center [436, 501] width 32 height 32
radio input "true"
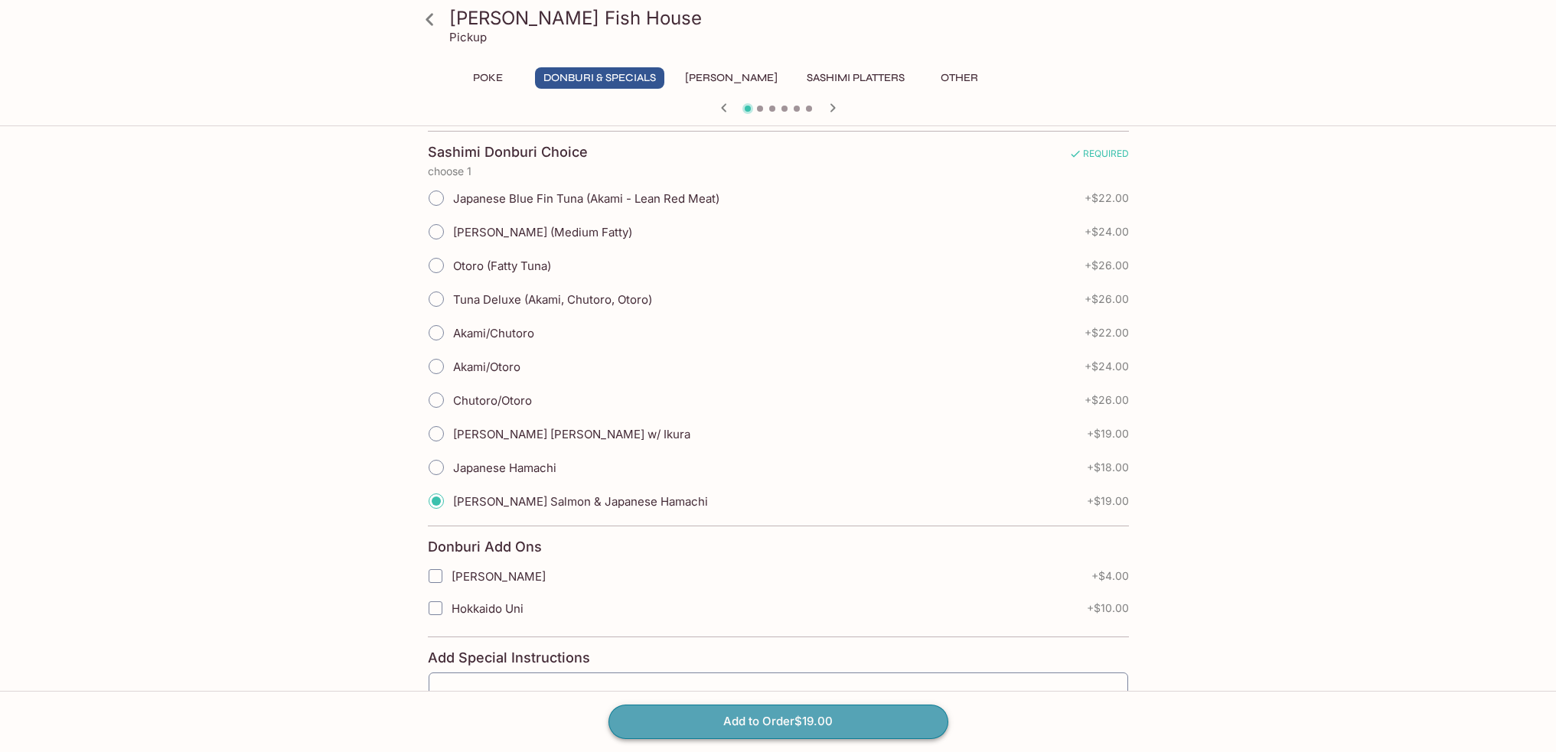
click at [789, 713] on button "Add to Order $19.00" at bounding box center [778, 722] width 340 height 34
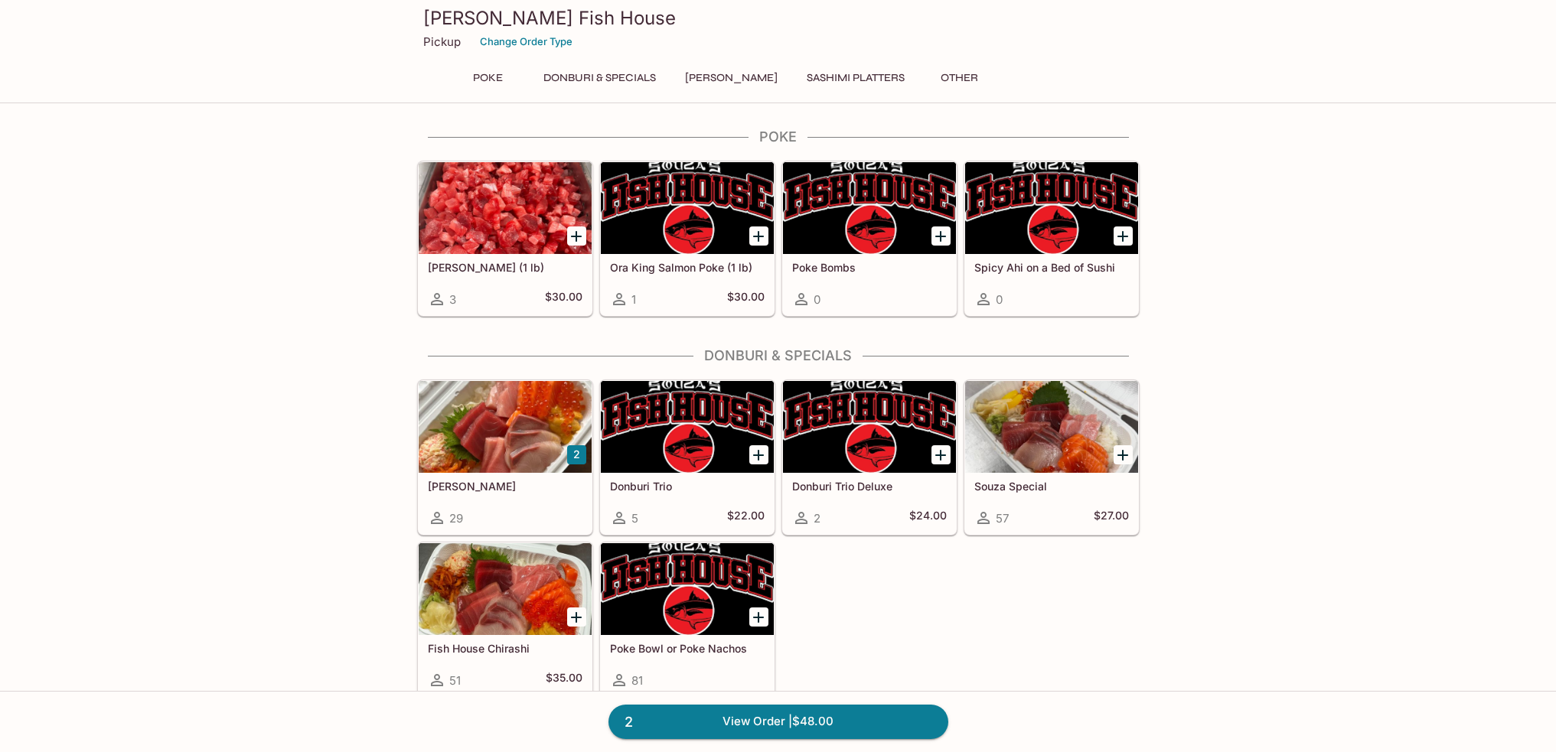
click at [492, 581] on div at bounding box center [505, 589] width 173 height 92
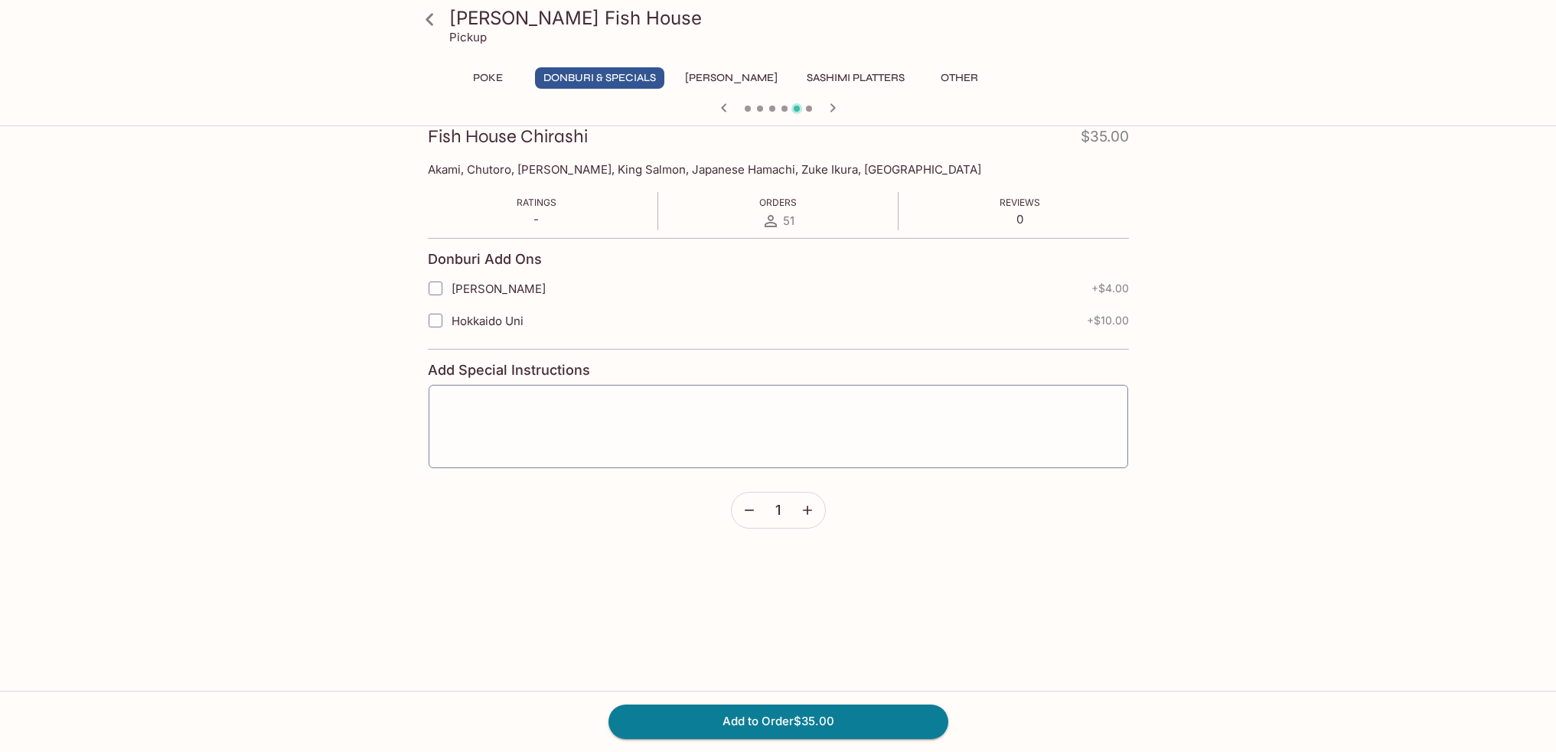
scroll to position [306, 0]
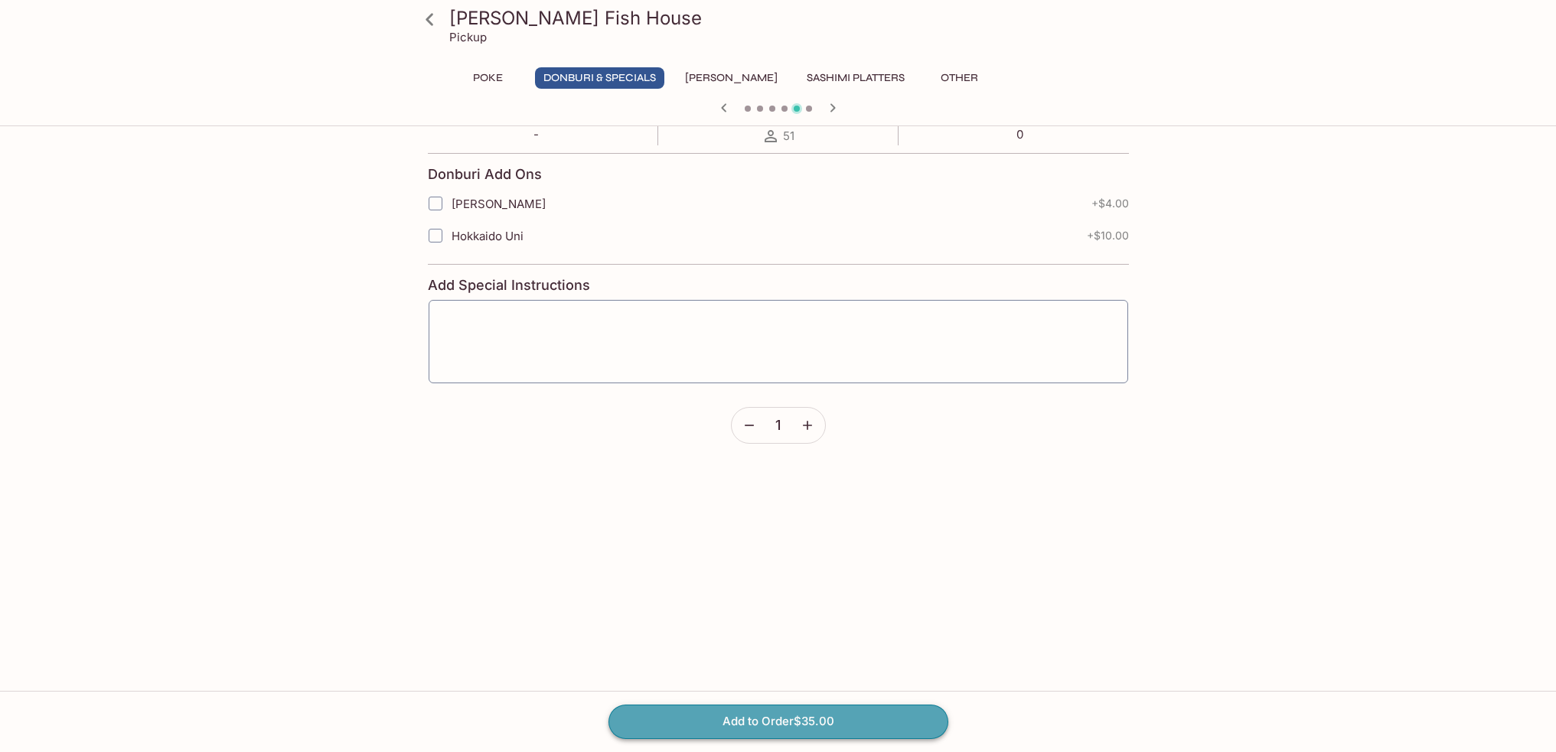
click at [852, 719] on button "Add to Order $35.00" at bounding box center [778, 722] width 340 height 34
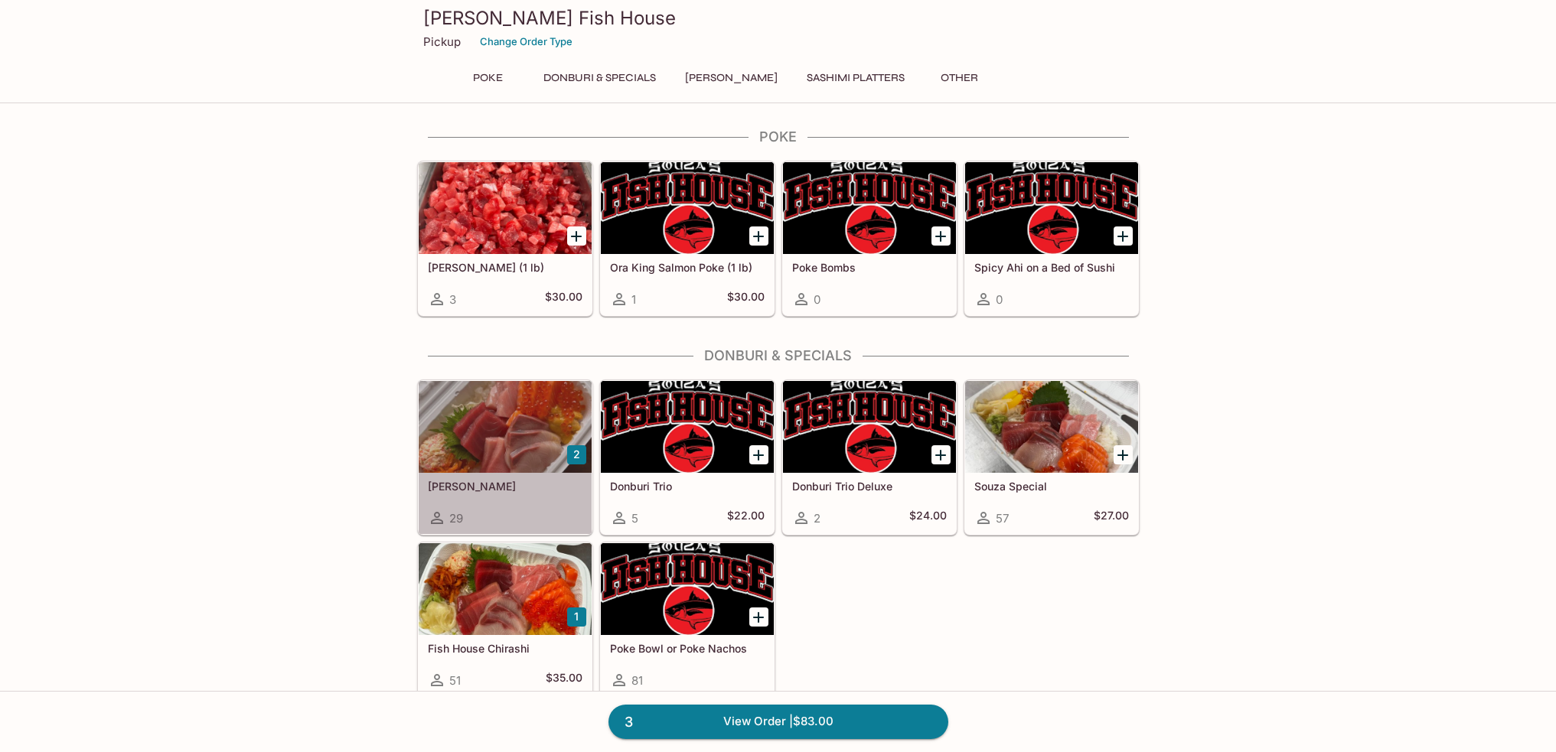
click at [537, 401] on div at bounding box center [505, 427] width 173 height 92
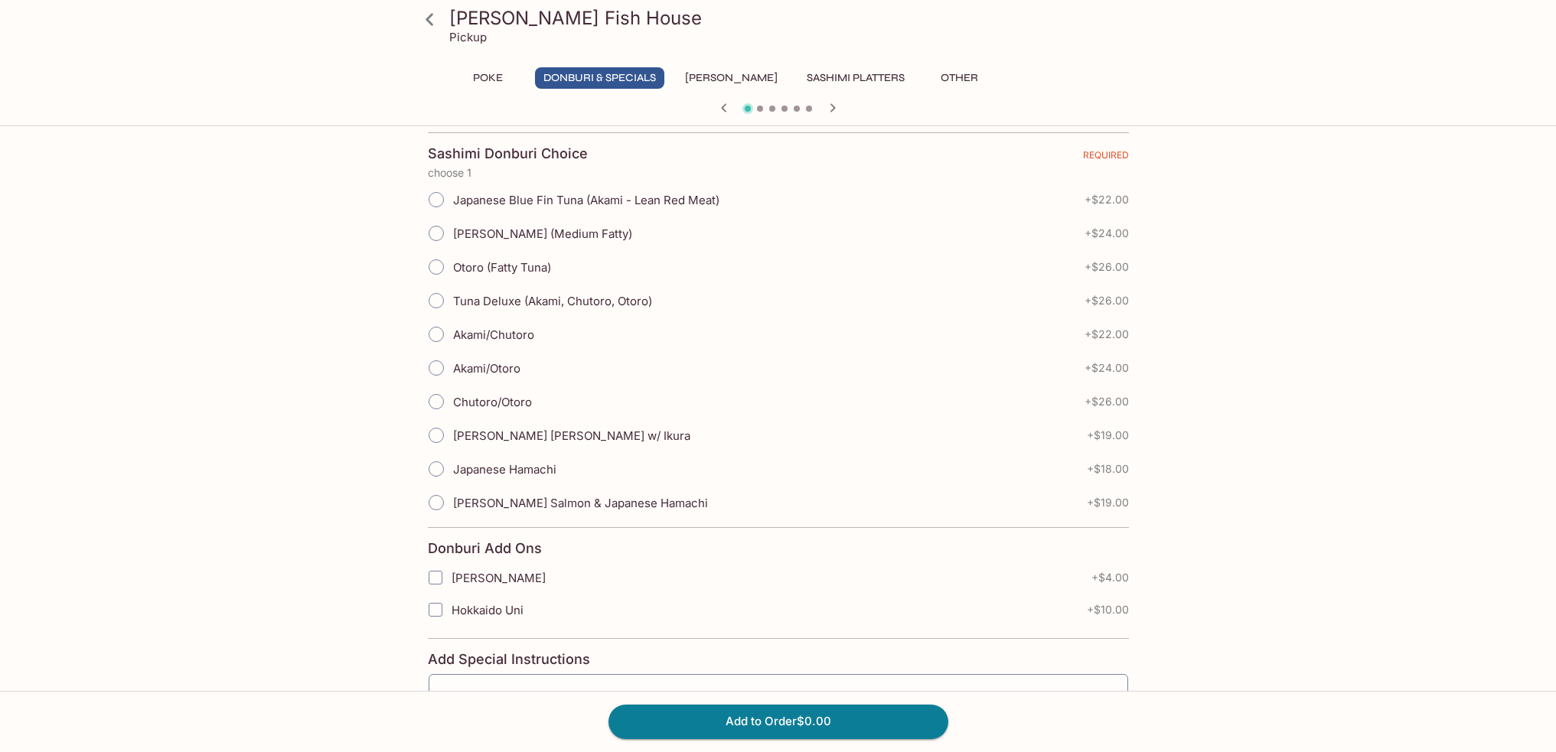
scroll to position [306, 0]
click at [433, 502] on input "[PERSON_NAME] Salmon & Japanese Hamachi" at bounding box center [436, 501] width 32 height 32
radio input "true"
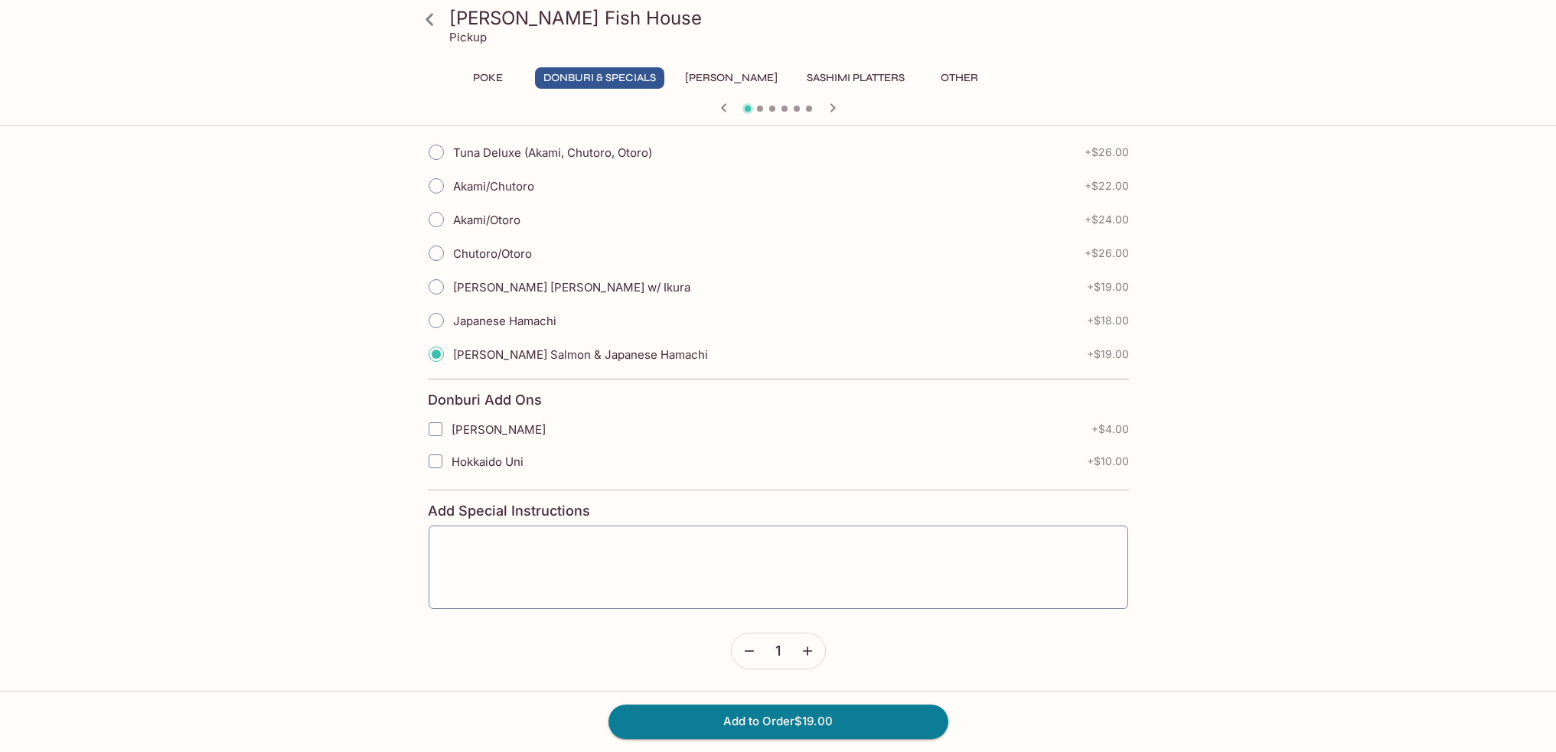
scroll to position [454, 0]
click at [434, 461] on input "Hokkaido Uni" at bounding box center [435, 460] width 31 height 31
checkbox input "true"
click at [756, 714] on button "Add to Order $29.00" at bounding box center [778, 722] width 340 height 34
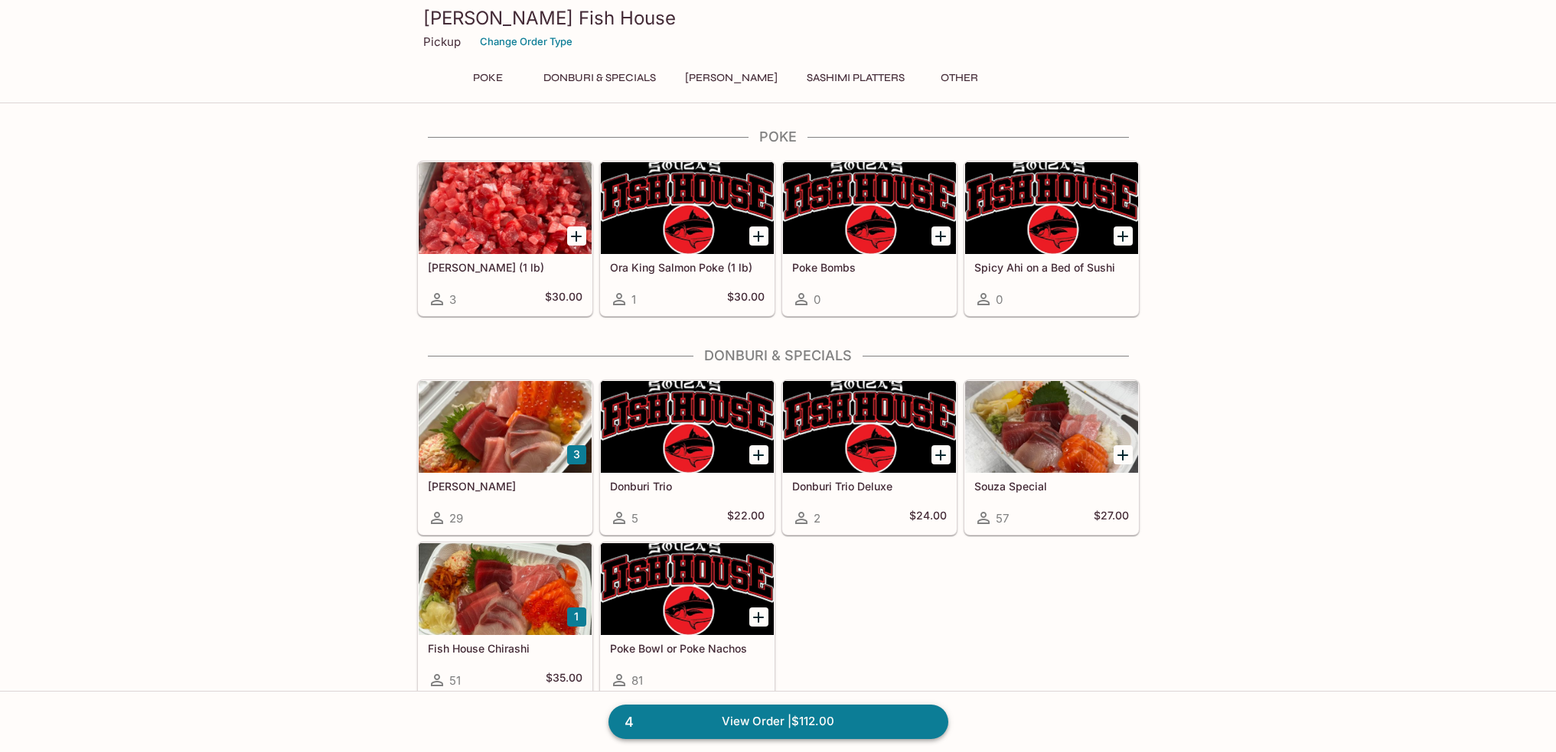
click at [887, 717] on link "4 View Order | $112.00" at bounding box center [778, 722] width 340 height 34
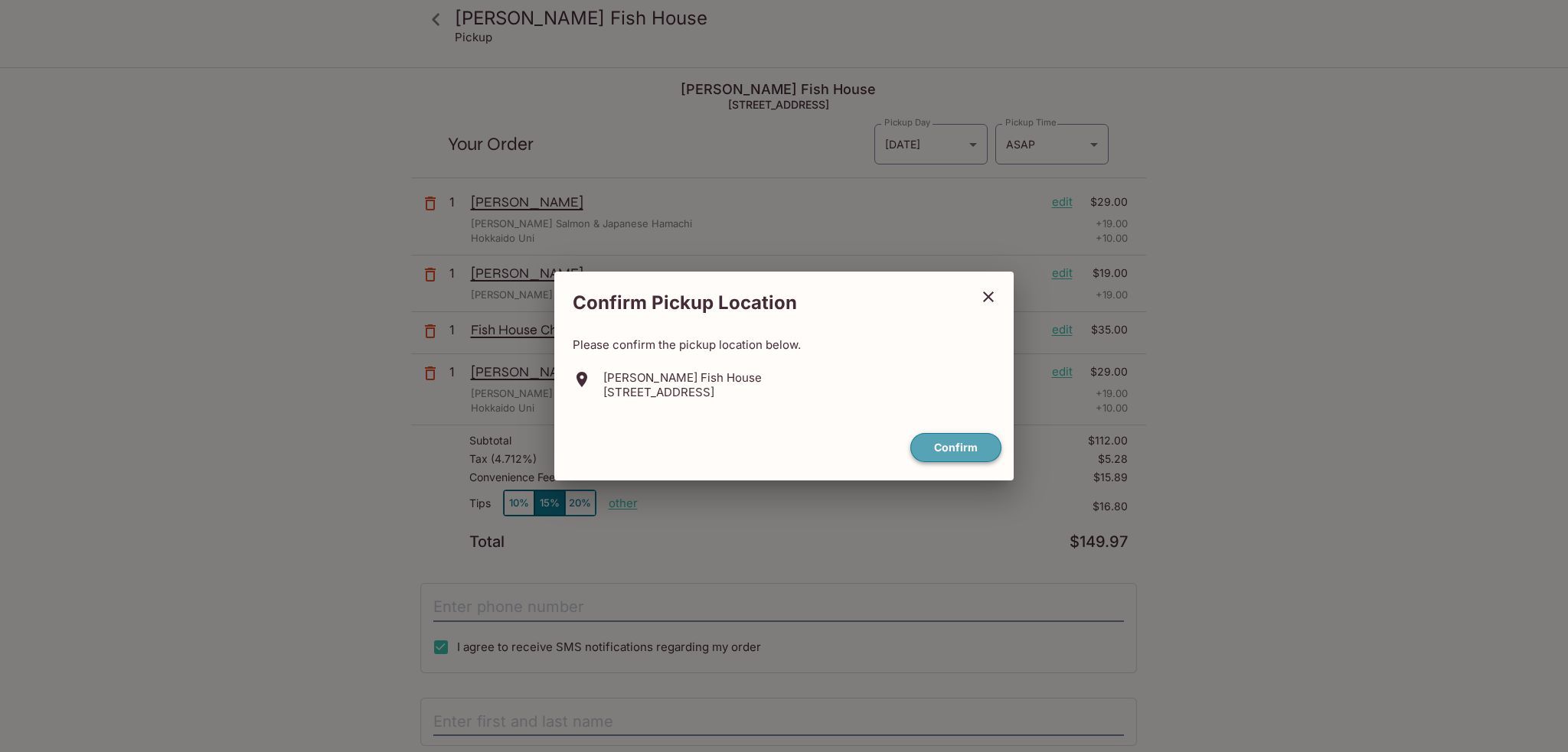
click at [974, 448] on button "Confirm" at bounding box center [955, 448] width 91 height 30
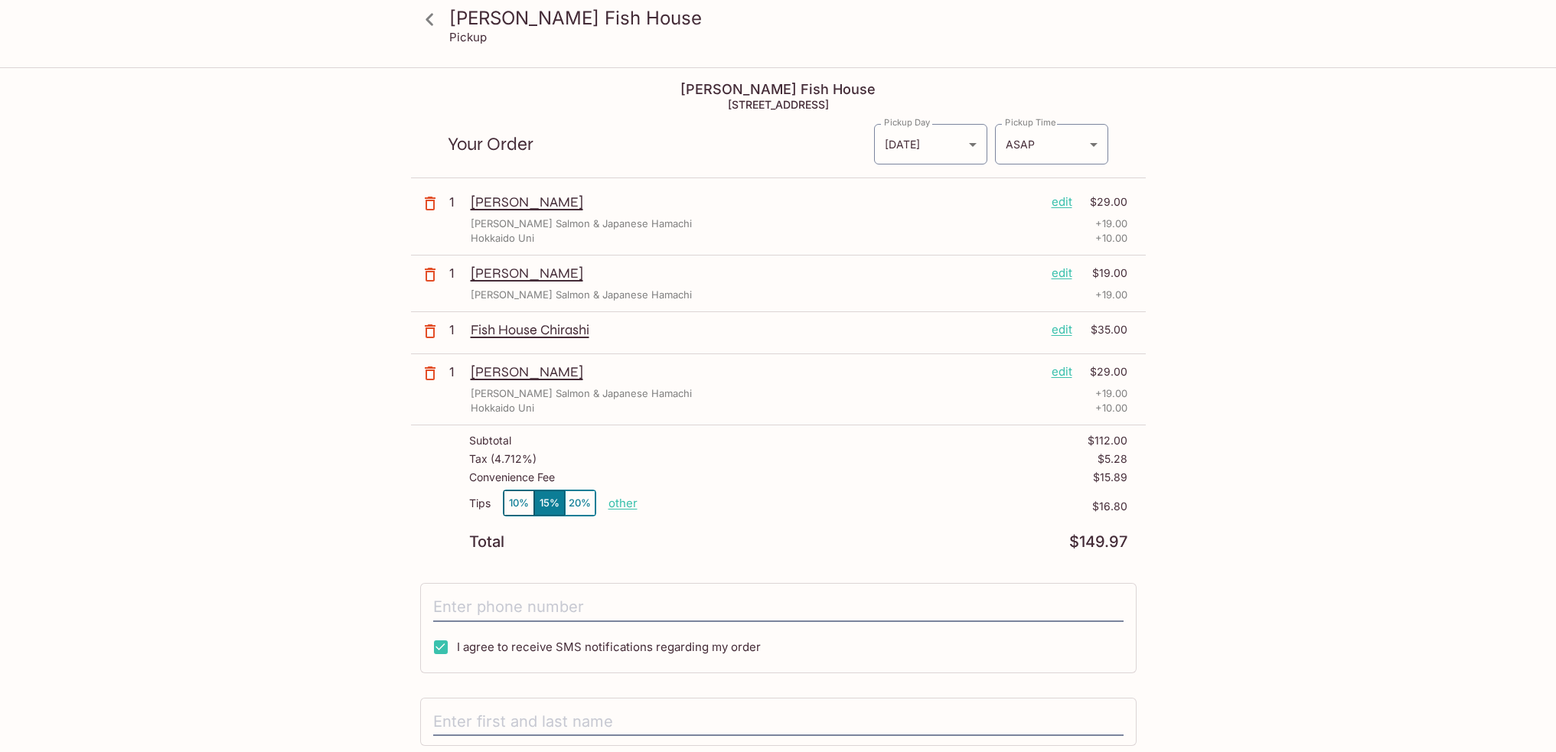
click at [626, 503] on p "other" at bounding box center [622, 503] width 29 height 15
drag, startPoint x: 693, startPoint y: 506, endPoint x: 781, endPoint y: 515, distance: 87.7
click at [781, 515] on div "Tips 10% 15% 20% Done 16.80 $16.80" at bounding box center [798, 512] width 658 height 45
type input "0.00"
click at [793, 504] on p "$16.80" at bounding box center [934, 507] width 385 height 12
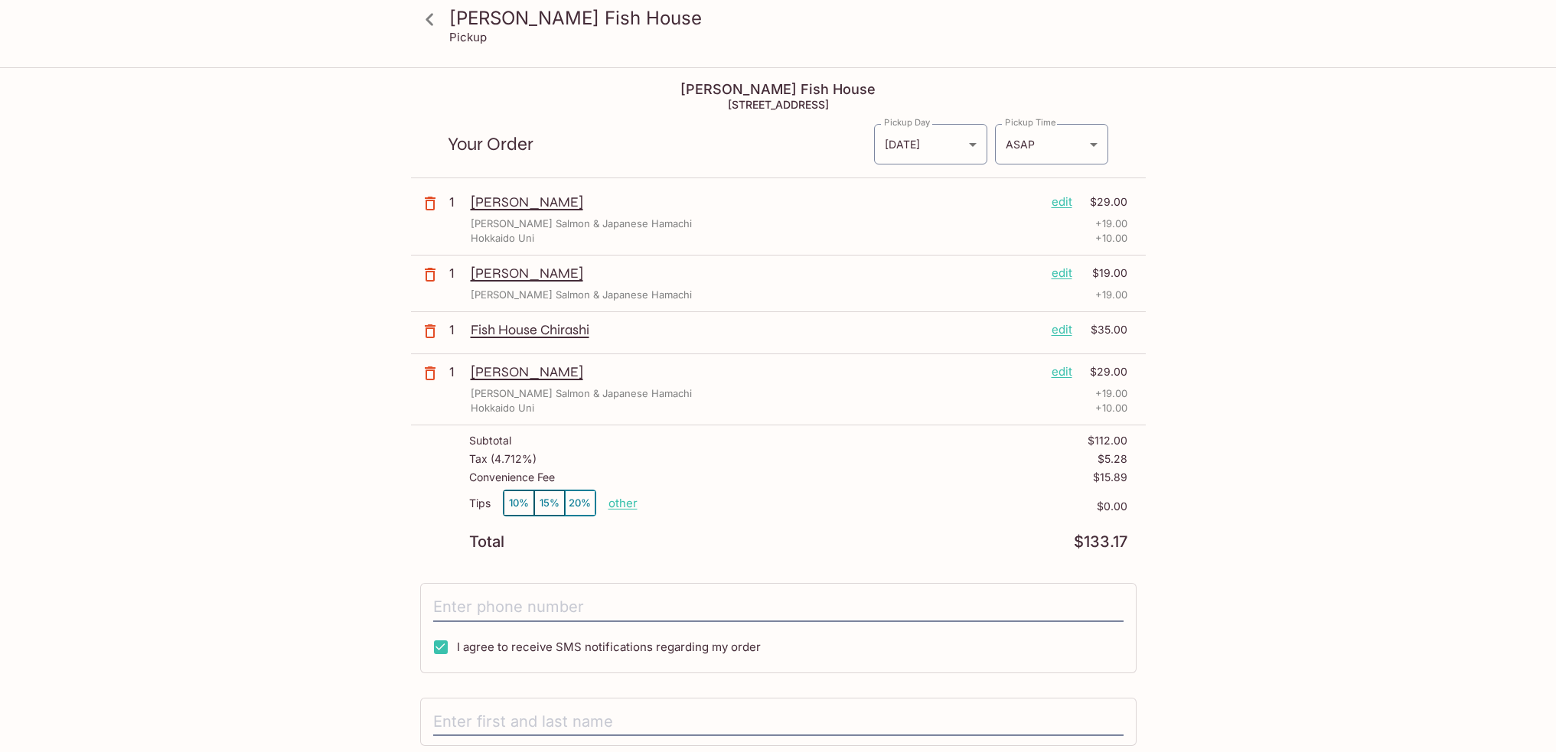
click at [562, 329] on p "Fish House Chirashi" at bounding box center [755, 329] width 569 height 17
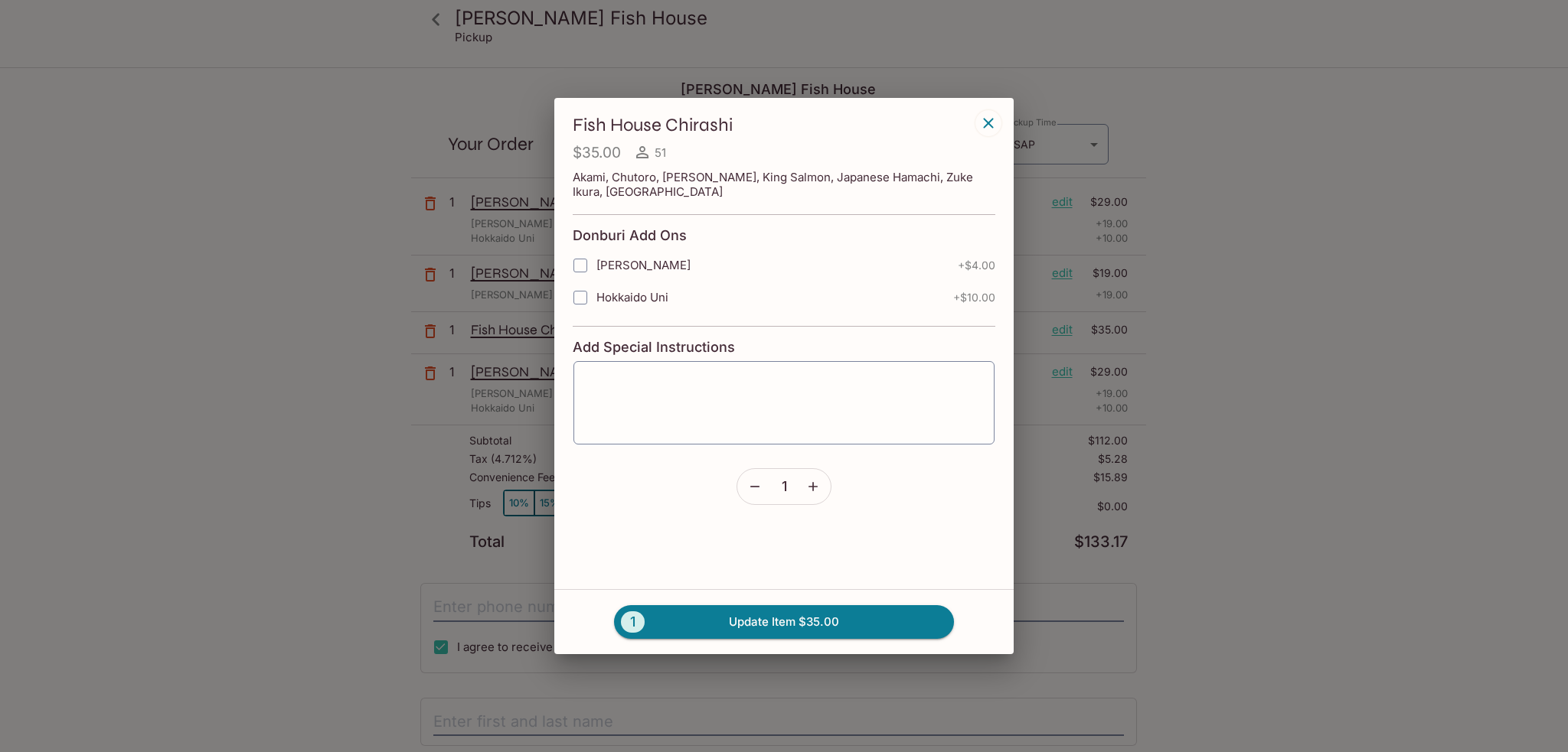
click at [990, 125] on icon "button" at bounding box center [988, 123] width 10 height 10
